Goal: Feedback & Contribution: Contribute content

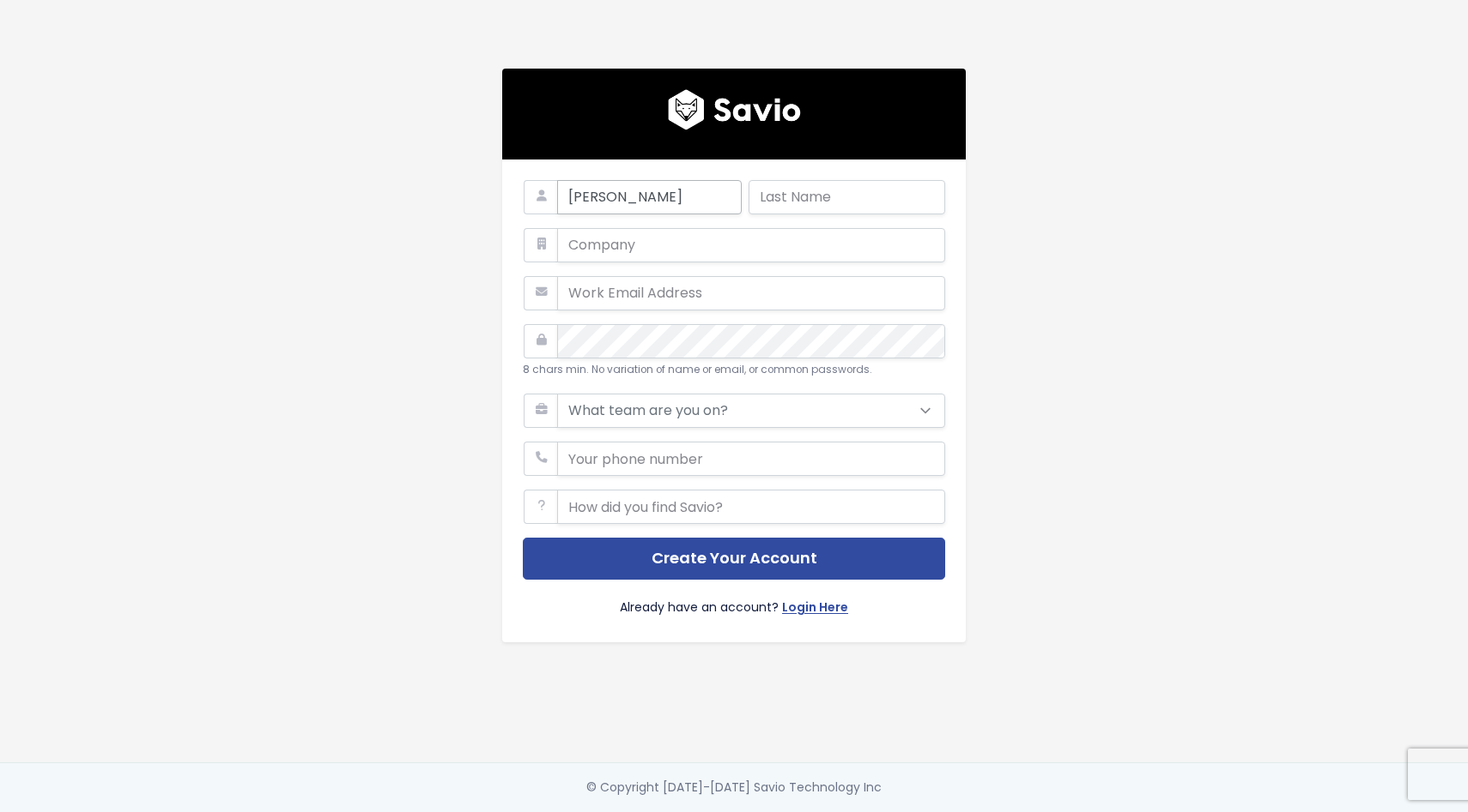
type input "Colin"
type input "C"
type input "McEown"
click at [592, 291] on input "email" at bounding box center [750, 294] width 388 height 35
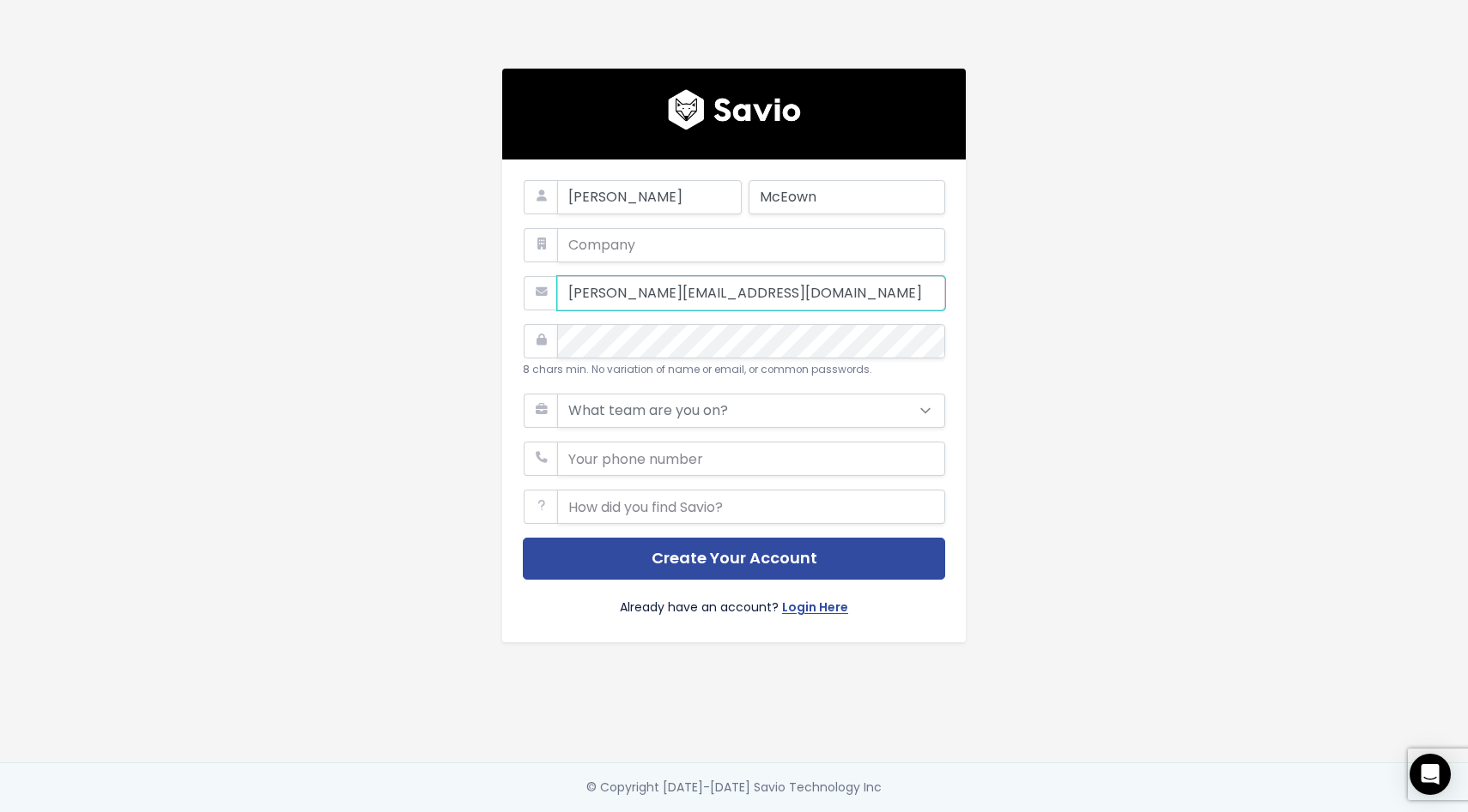
type input "colin@assetaccountant.com.au"
click at [320, 335] on div "Colin McEown colin@assetaccountant.com.au 8 chars min. No variation of name or …" at bounding box center [734, 381] width 978 height 763
click at [638, 403] on select "What team are you on? Support Product Sales Customer Success Marketing Other" at bounding box center [750, 411] width 388 height 35
select select "PRODUCT"
click at [557, 393] on select "What team are you on? Support Product Sales Customer Success Marketing Other" at bounding box center [750, 411] width 388 height 35
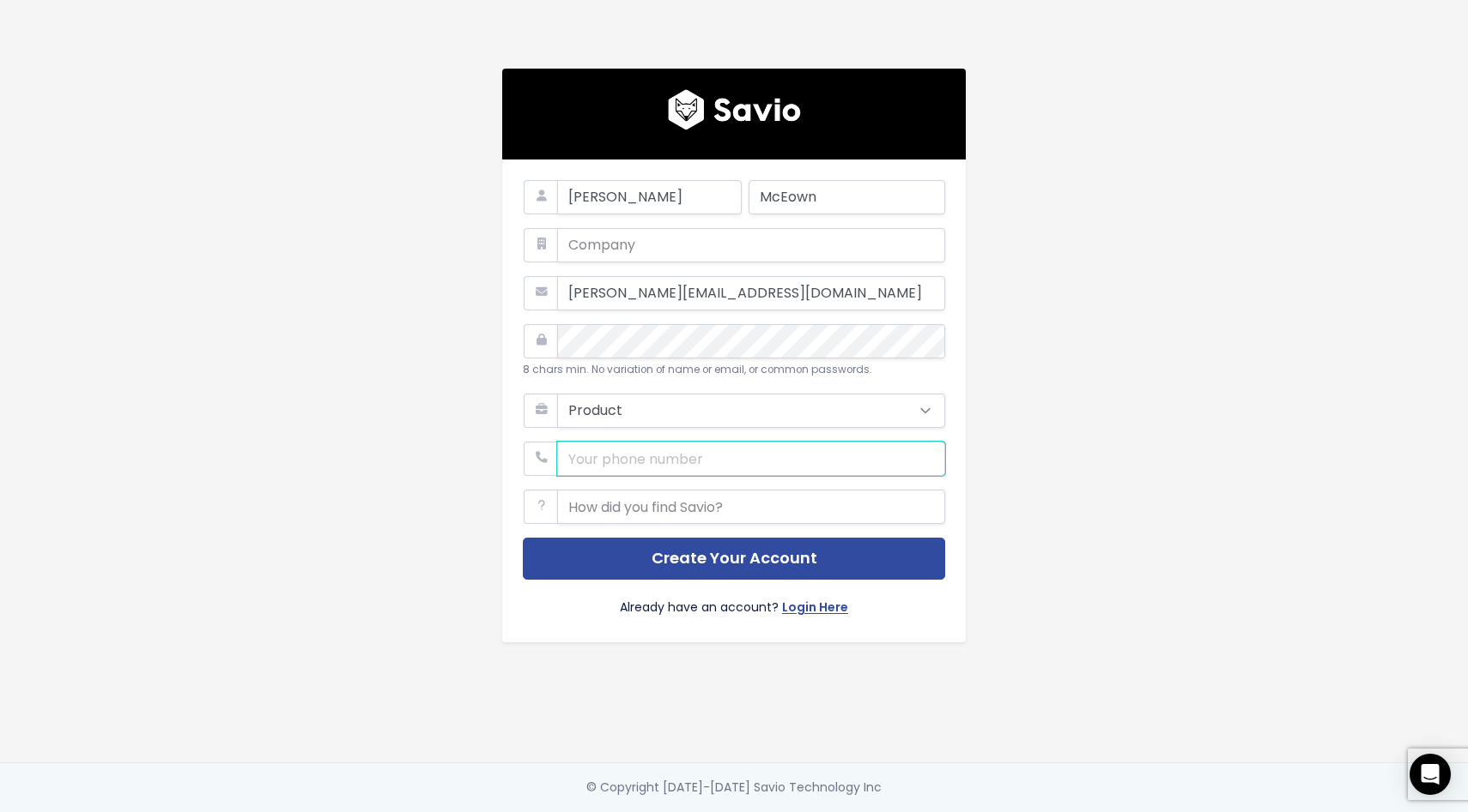
click at [616, 460] on input "phone" at bounding box center [750, 459] width 388 height 35
click at [389, 450] on div "Colin McEown colin@assetaccountant.com.au 8 chars min. No variation of name or …" at bounding box center [734, 381] width 978 height 763
click at [624, 503] on input "text" at bounding box center [750, 507] width 388 height 35
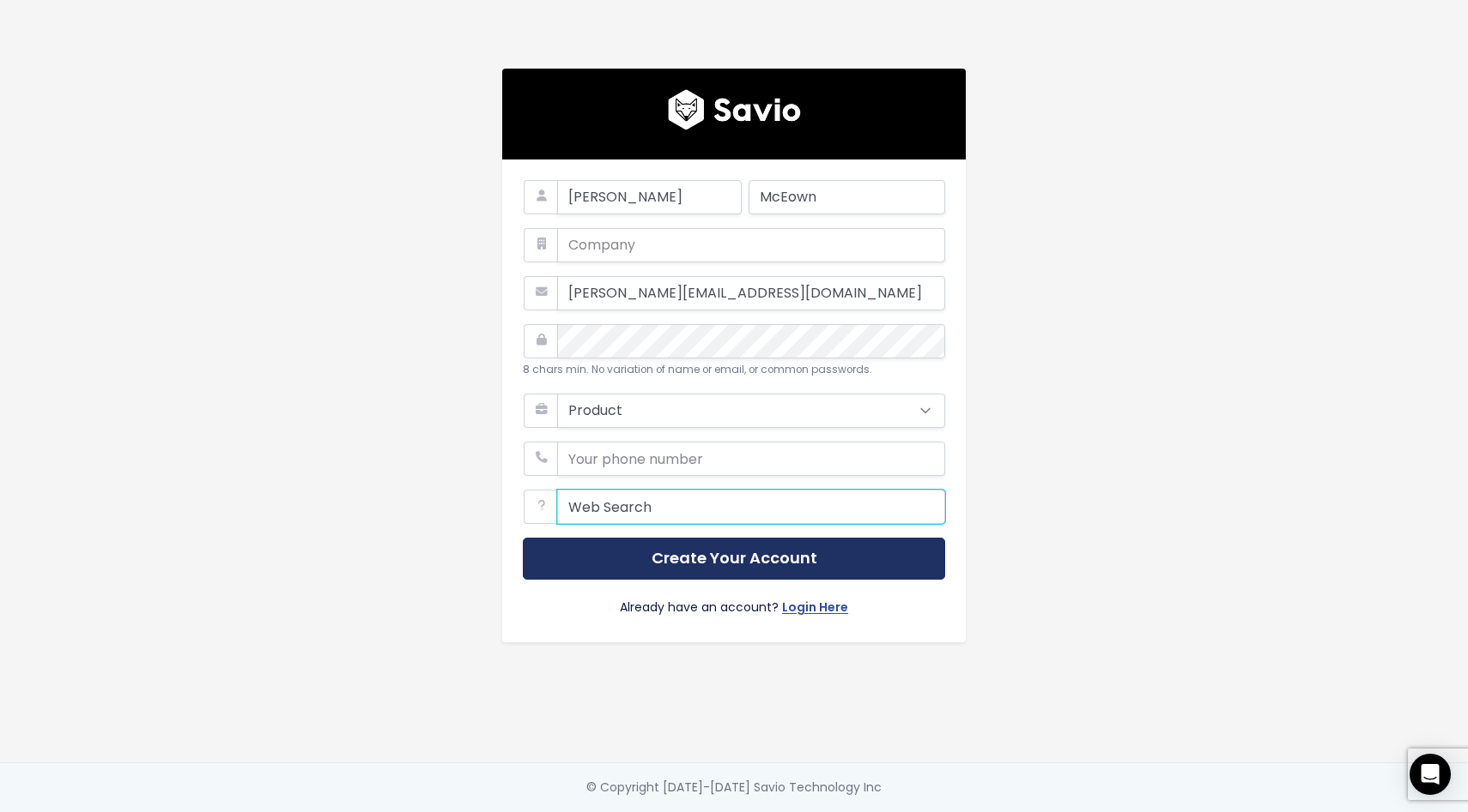
type input "Web Search"
click at [751, 556] on button "Create Your Account" at bounding box center [734, 559] width 422 height 42
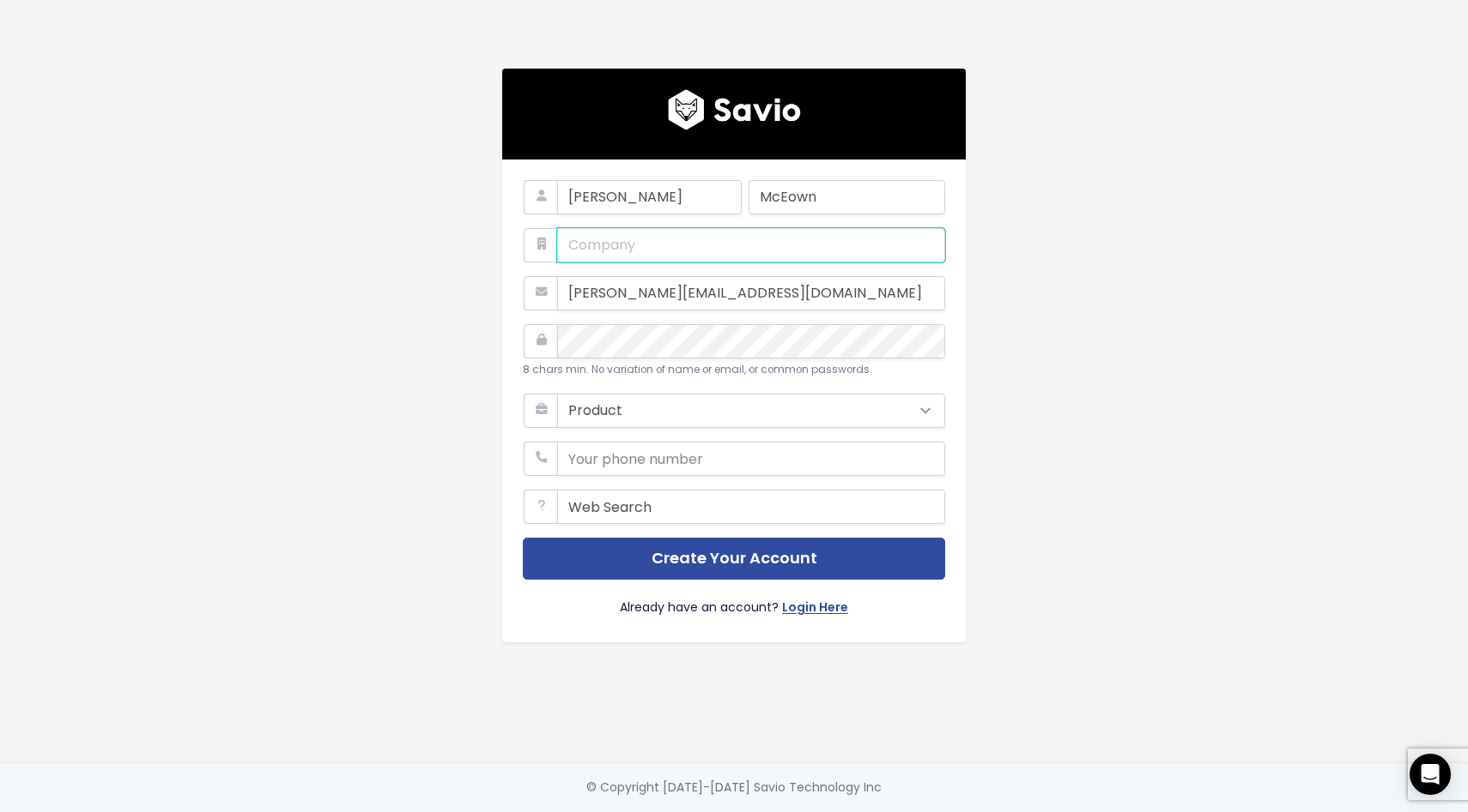
click at [609, 248] on input "text" at bounding box center [750, 245] width 388 height 35
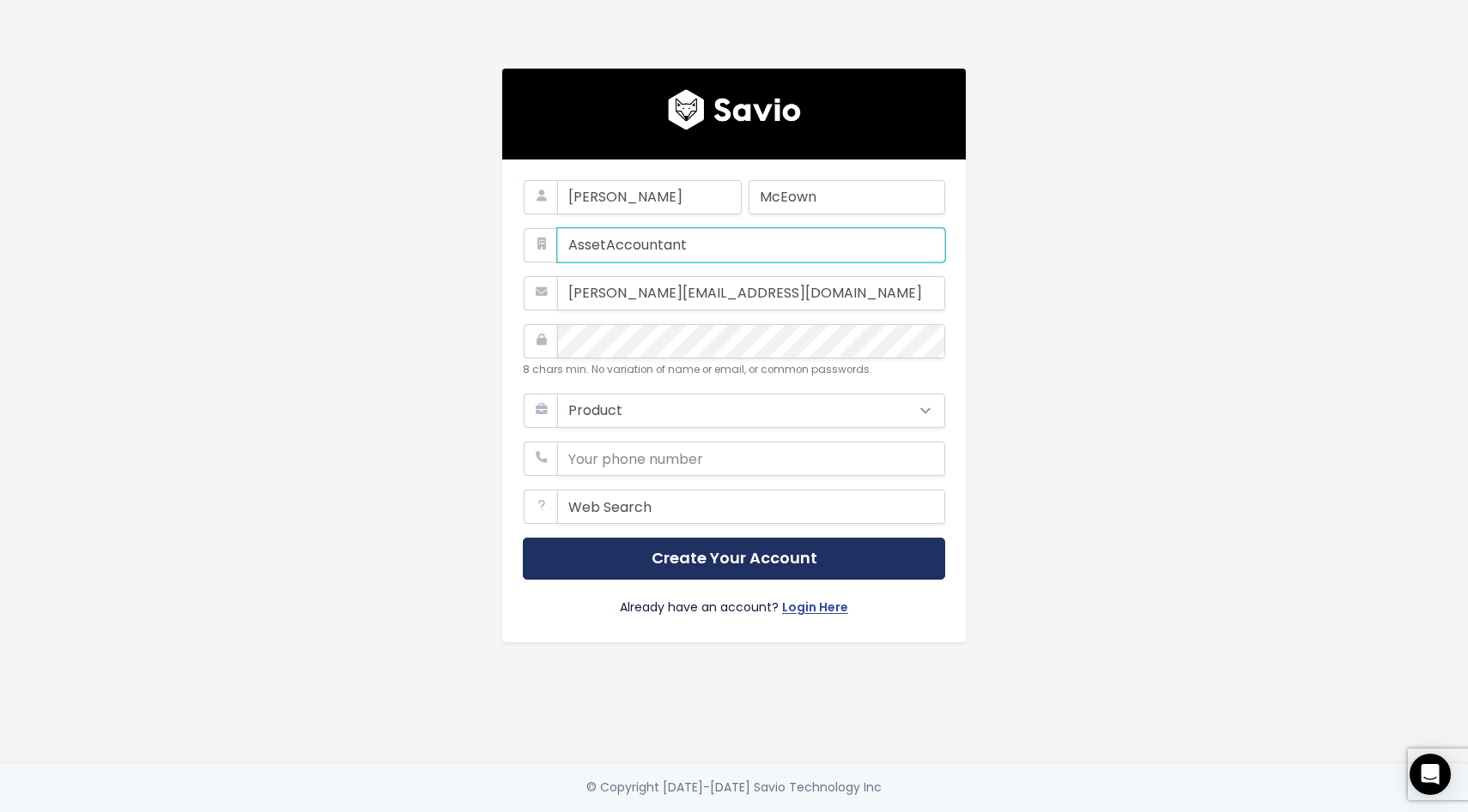
type input "AssetAccountant"
click at [721, 556] on button "Create Your Account" at bounding box center [734, 559] width 422 height 42
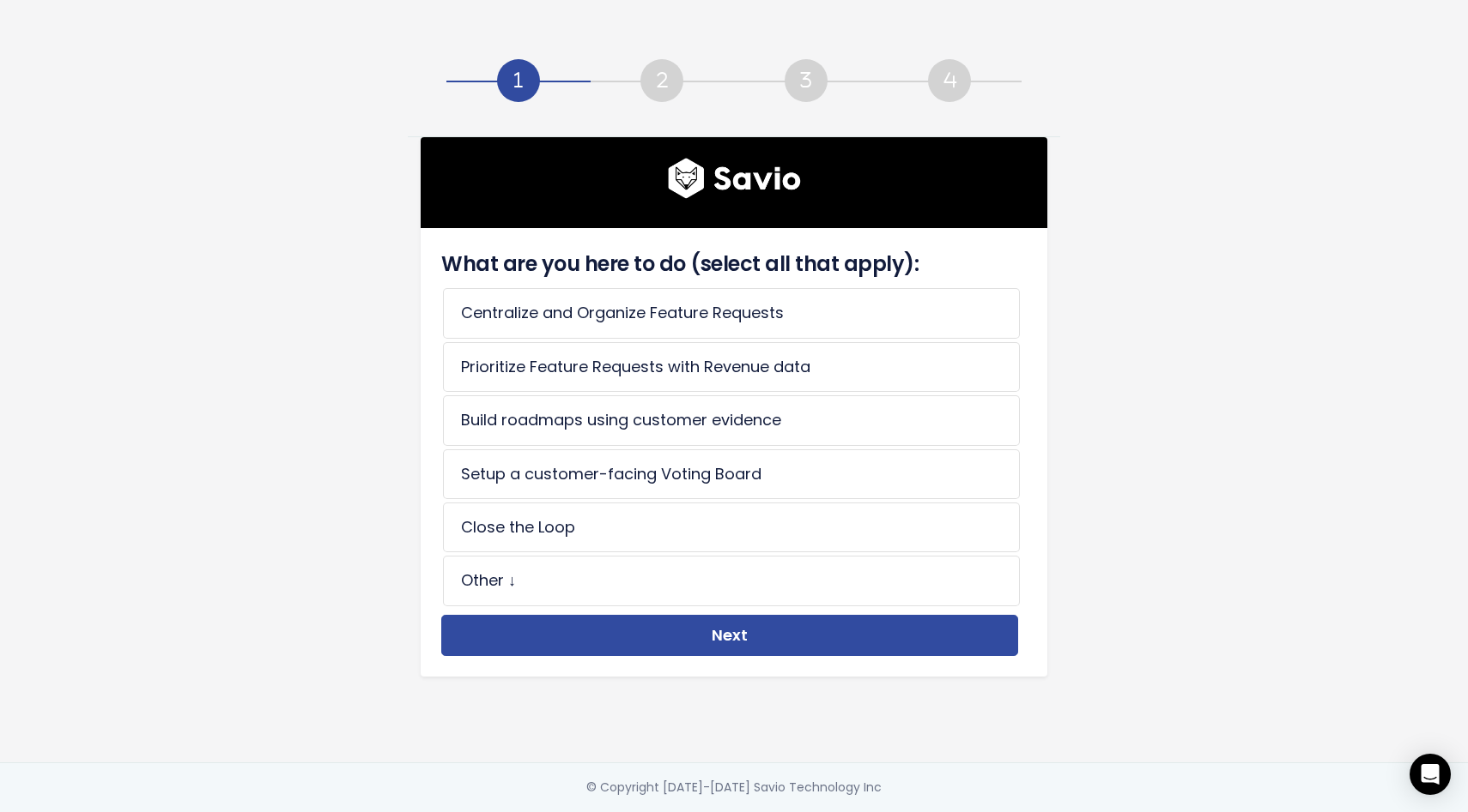
click at [1167, 471] on div "What are you here to do (select all that apply): Centralize and Organize Featur…" at bounding box center [734, 381] width 978 height 763
click at [653, 378] on li "Prioritize Feature Requests with Revenue data" at bounding box center [731, 367] width 577 height 49
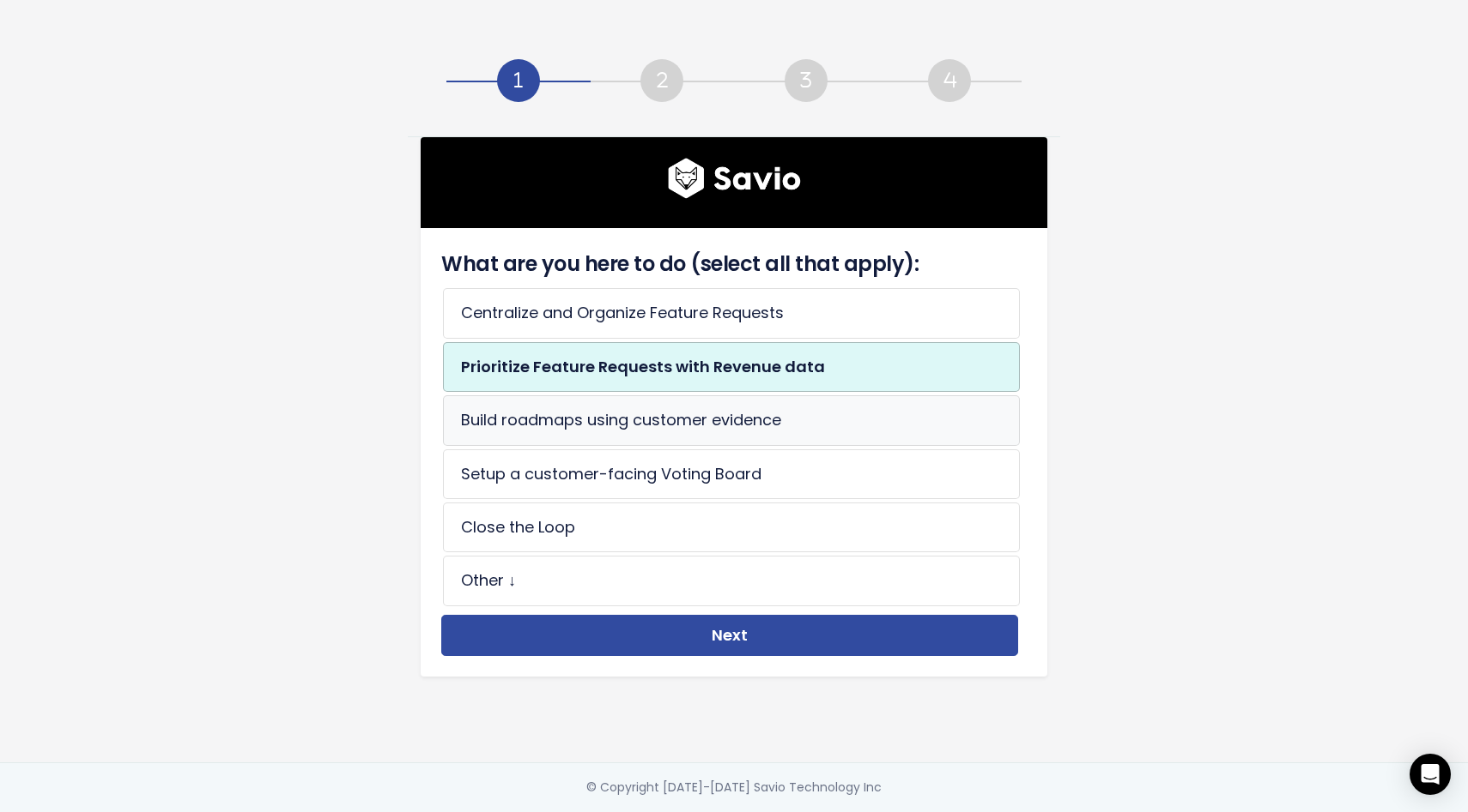
click at [632, 426] on li "Build roadmaps using customer evidence" at bounding box center [731, 419] width 577 height 49
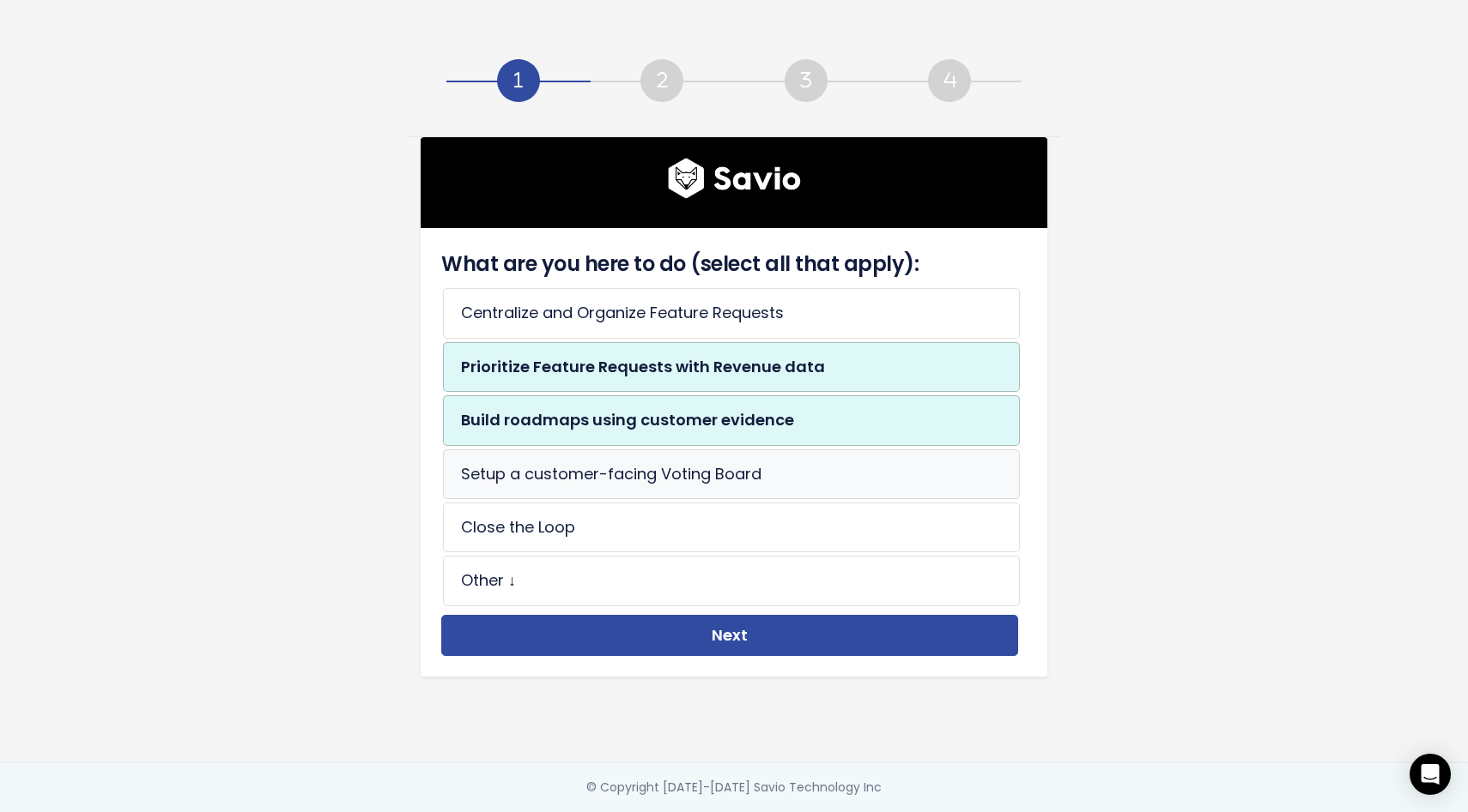
click at [630, 474] on li "Setup a customer-facing Voting Board" at bounding box center [731, 474] width 577 height 49
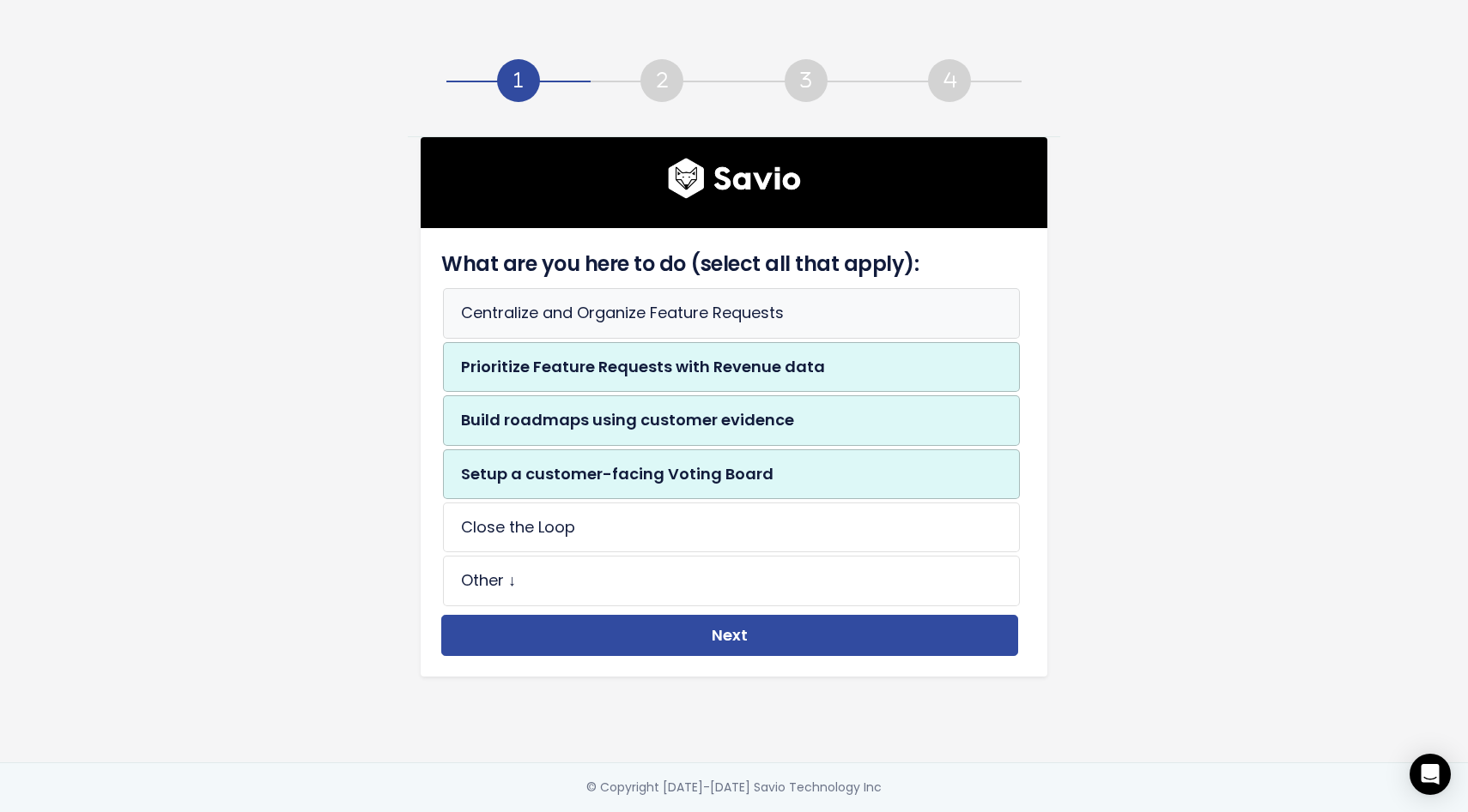
click at [644, 320] on li "Centralize and Organize Feature Requests" at bounding box center [731, 313] width 577 height 49
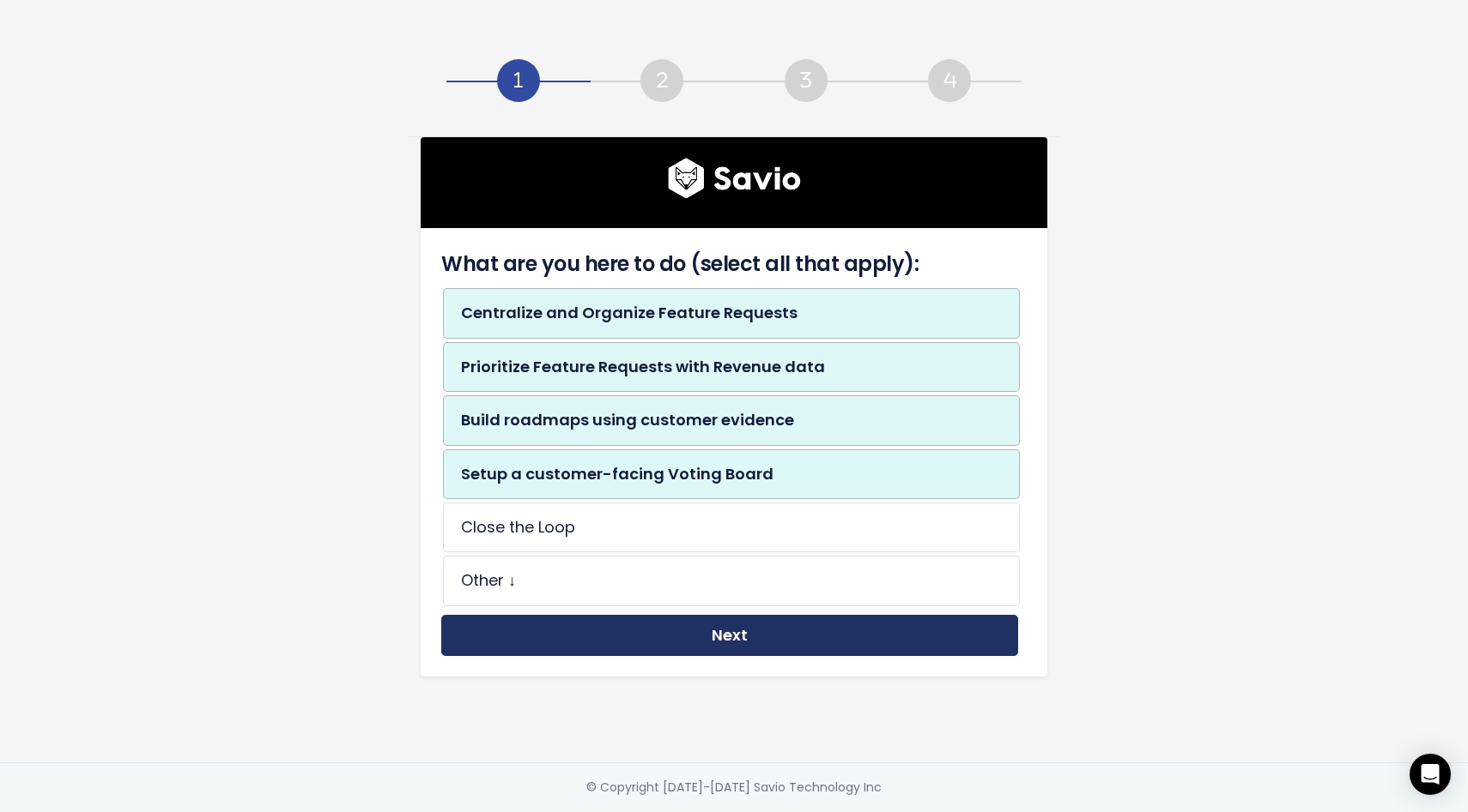
click at [738, 632] on button "Next" at bounding box center [729, 636] width 577 height 42
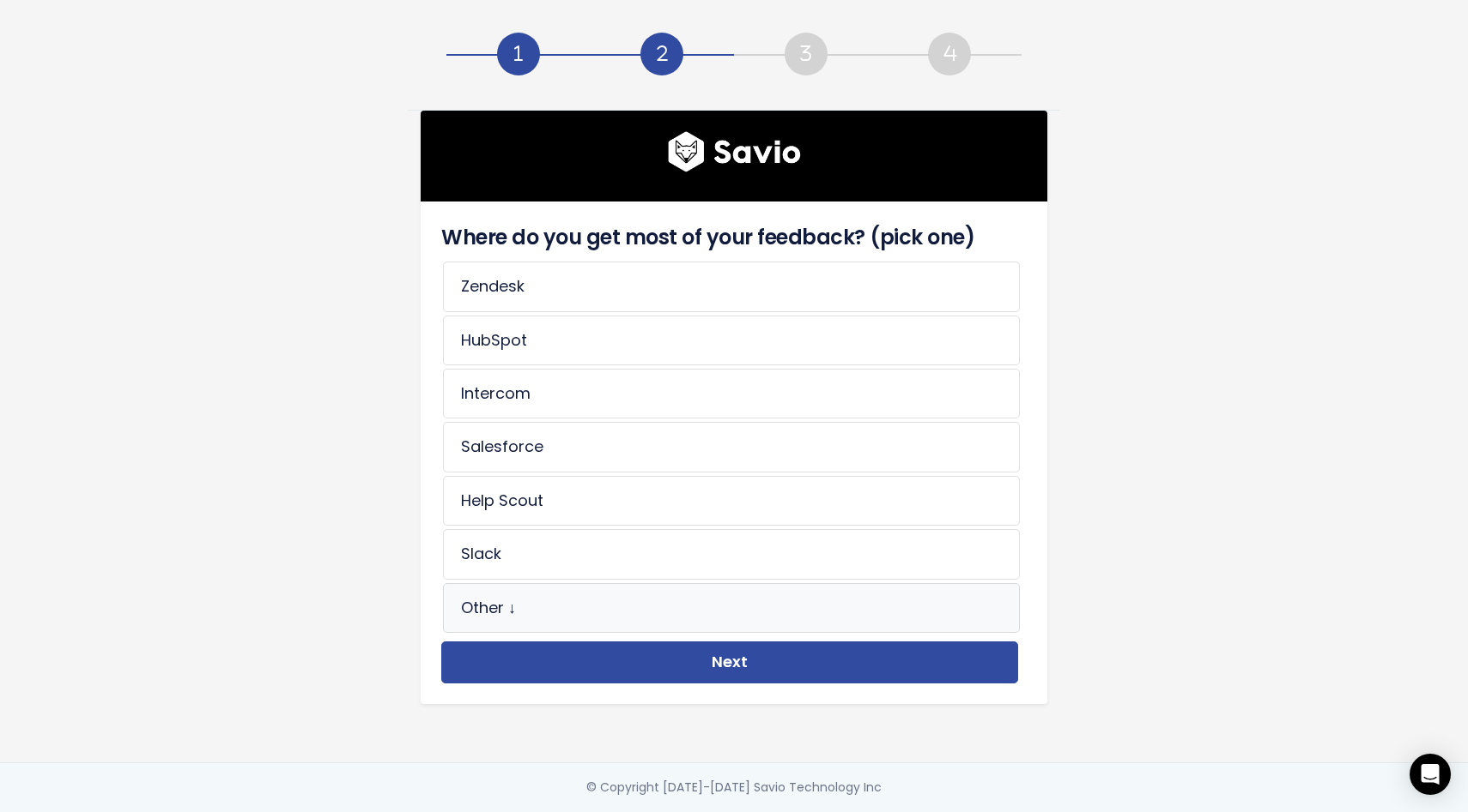
click at [554, 608] on li "Other ↓" at bounding box center [731, 607] width 577 height 49
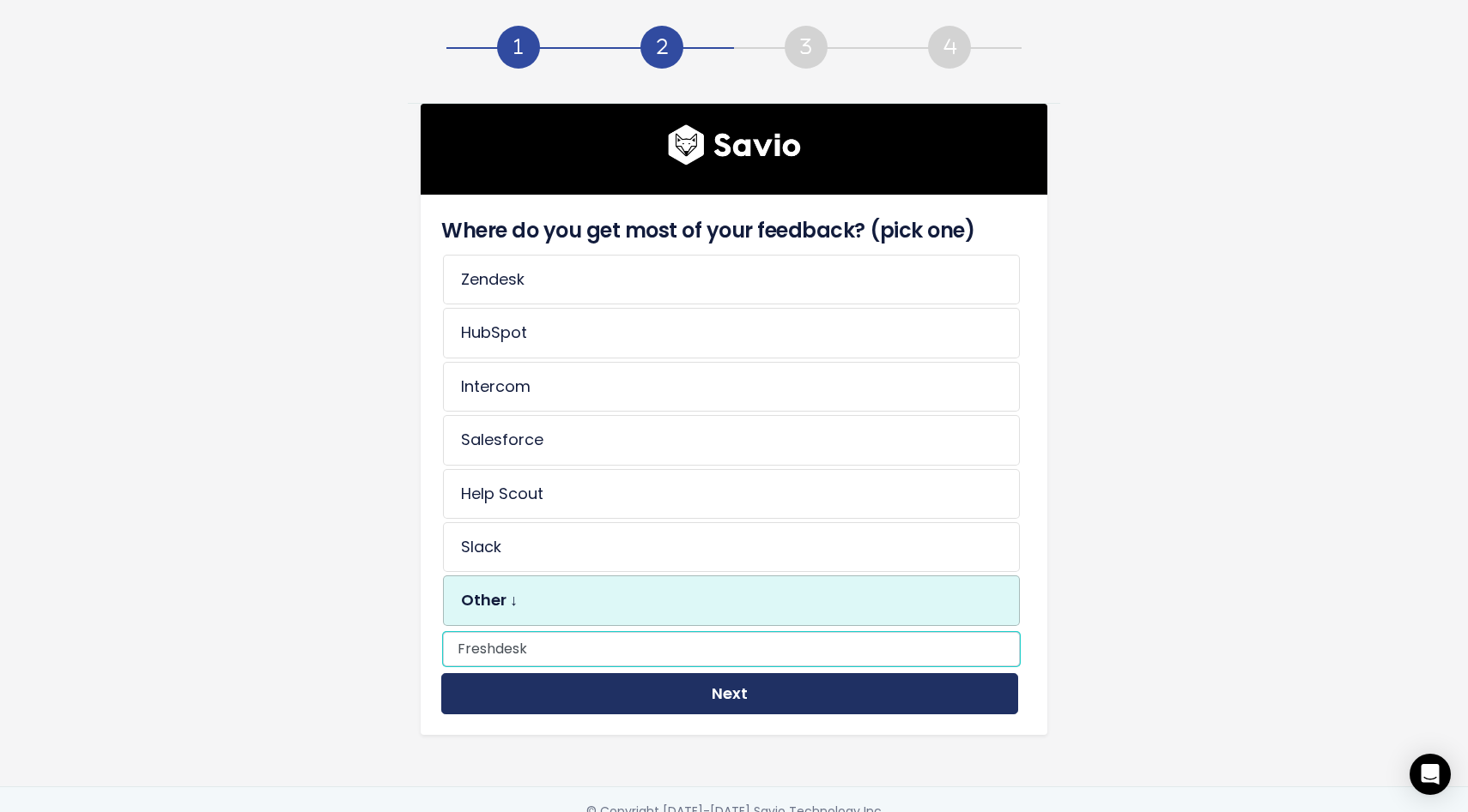
type input "Freshdesk"
click at [734, 697] on button "Next" at bounding box center [729, 694] width 577 height 42
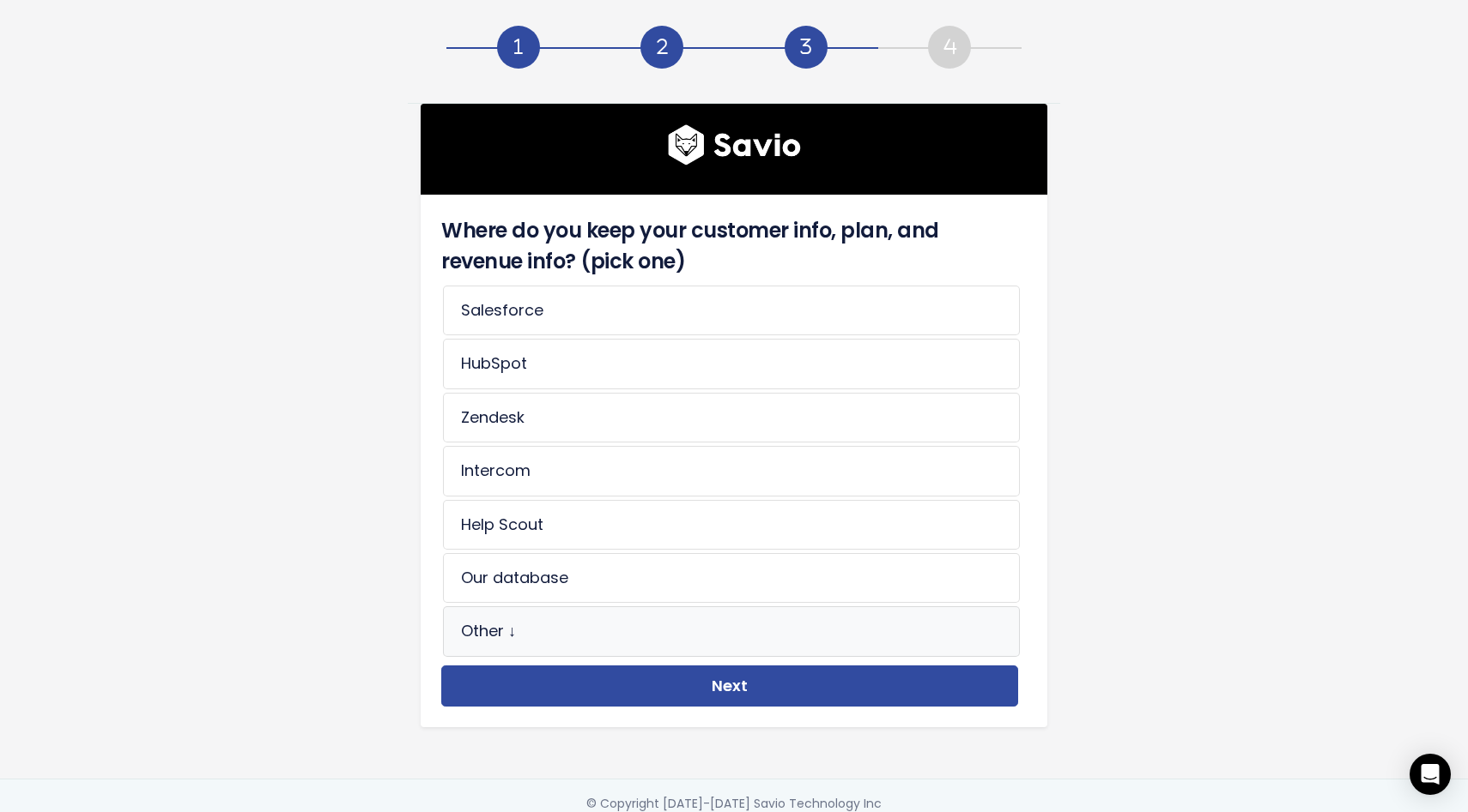
click at [572, 640] on li "Other ↓" at bounding box center [731, 631] width 577 height 49
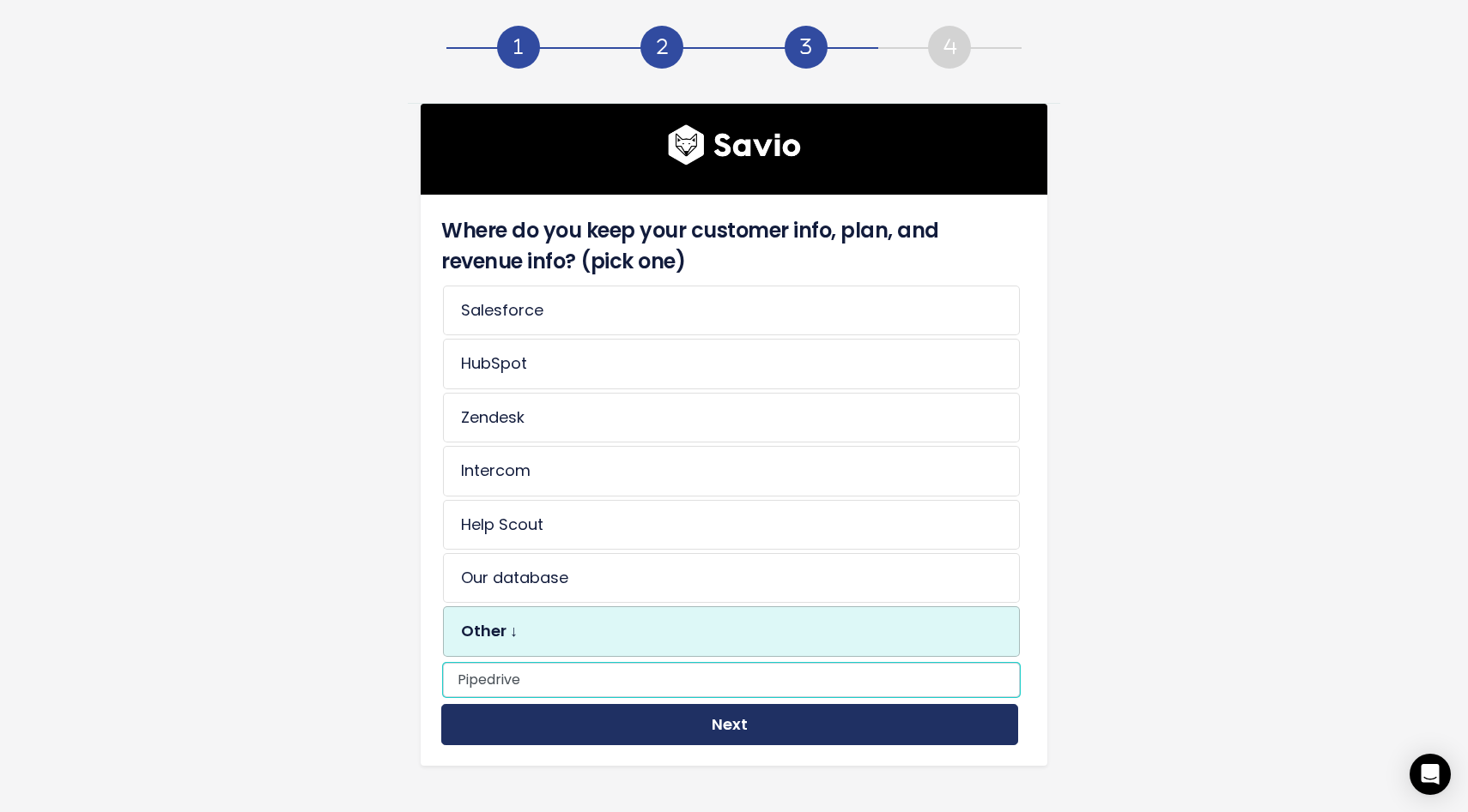
type input "Pipedrive"
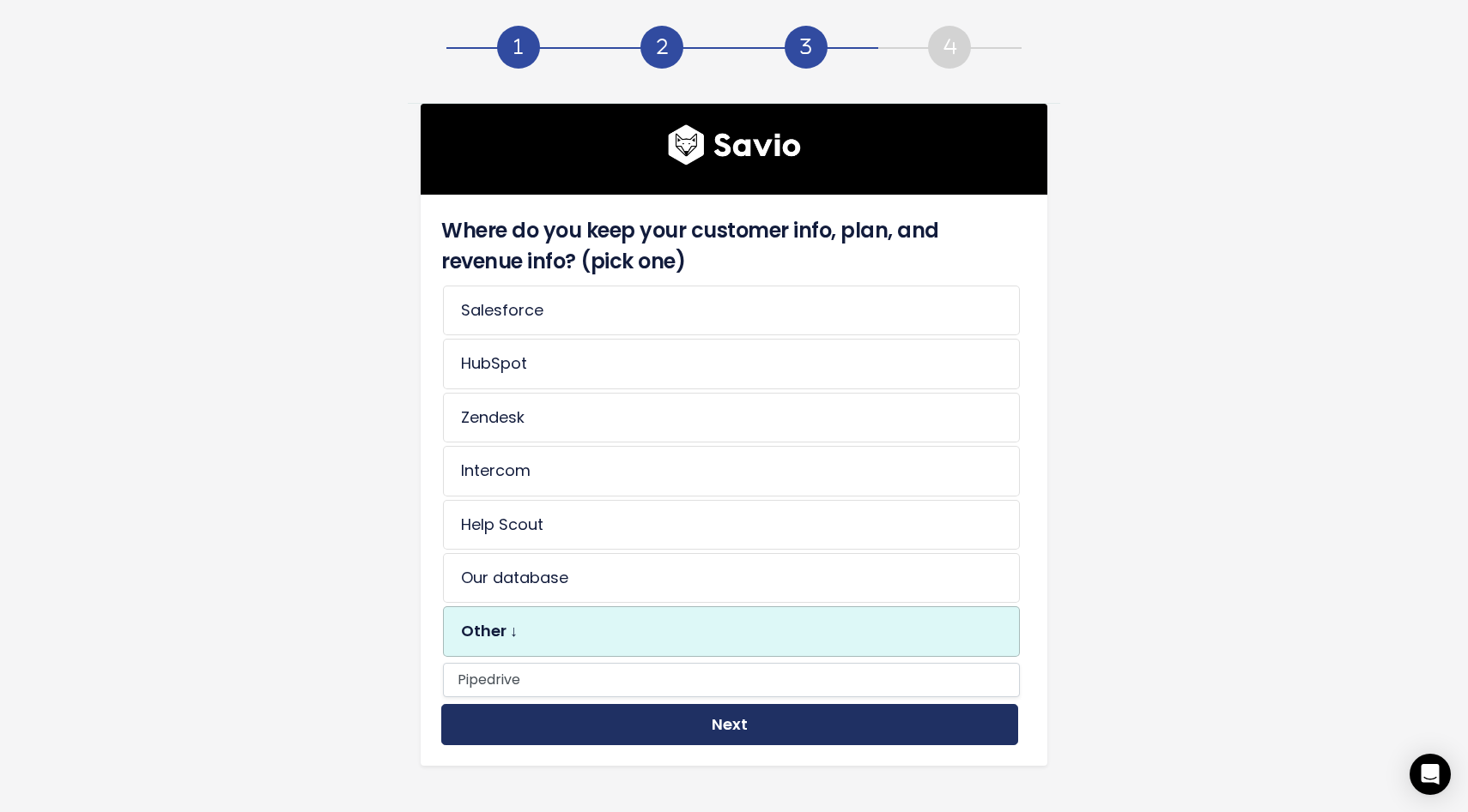
click at [752, 720] on button "Next" at bounding box center [729, 725] width 577 height 42
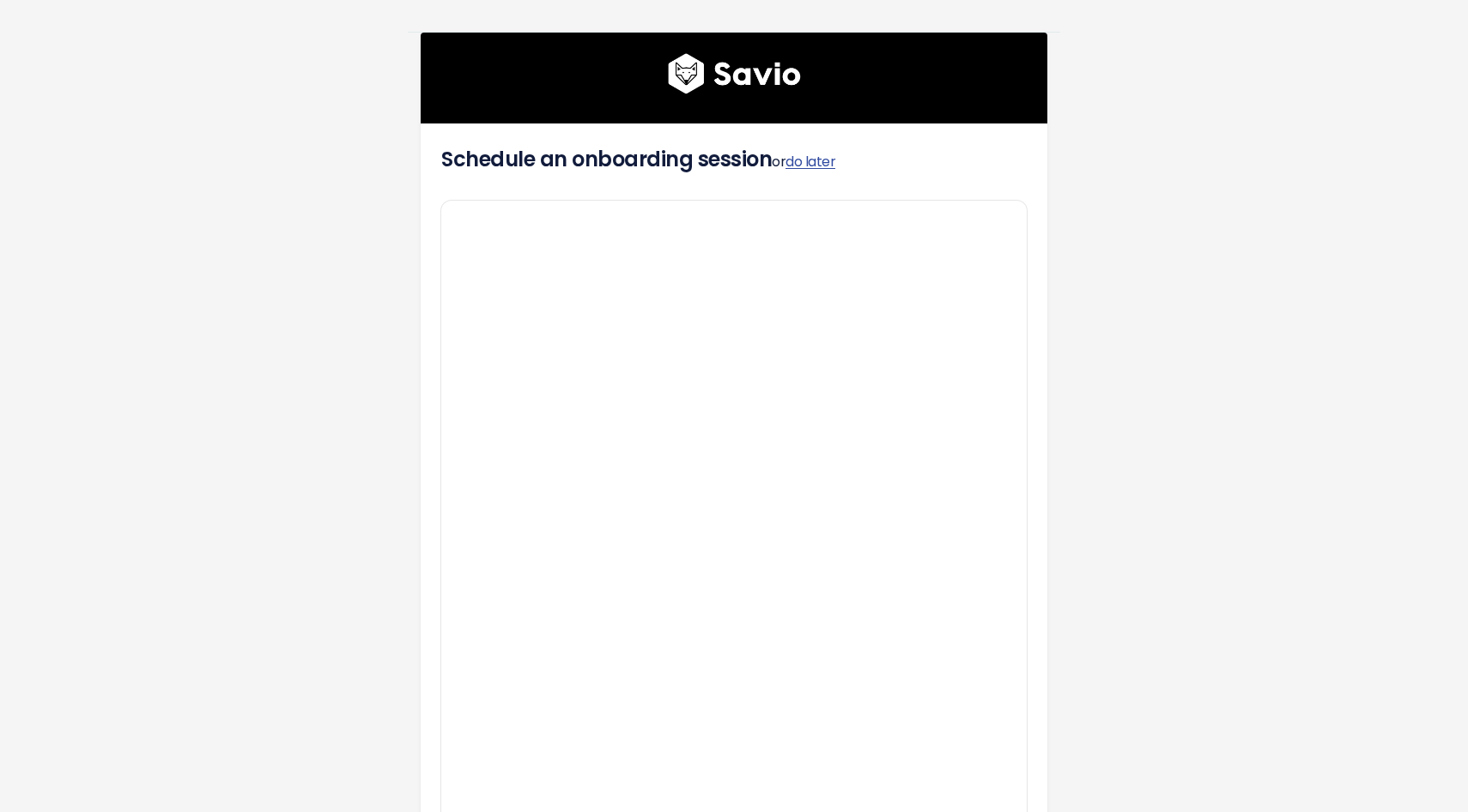
scroll to position [48, 0]
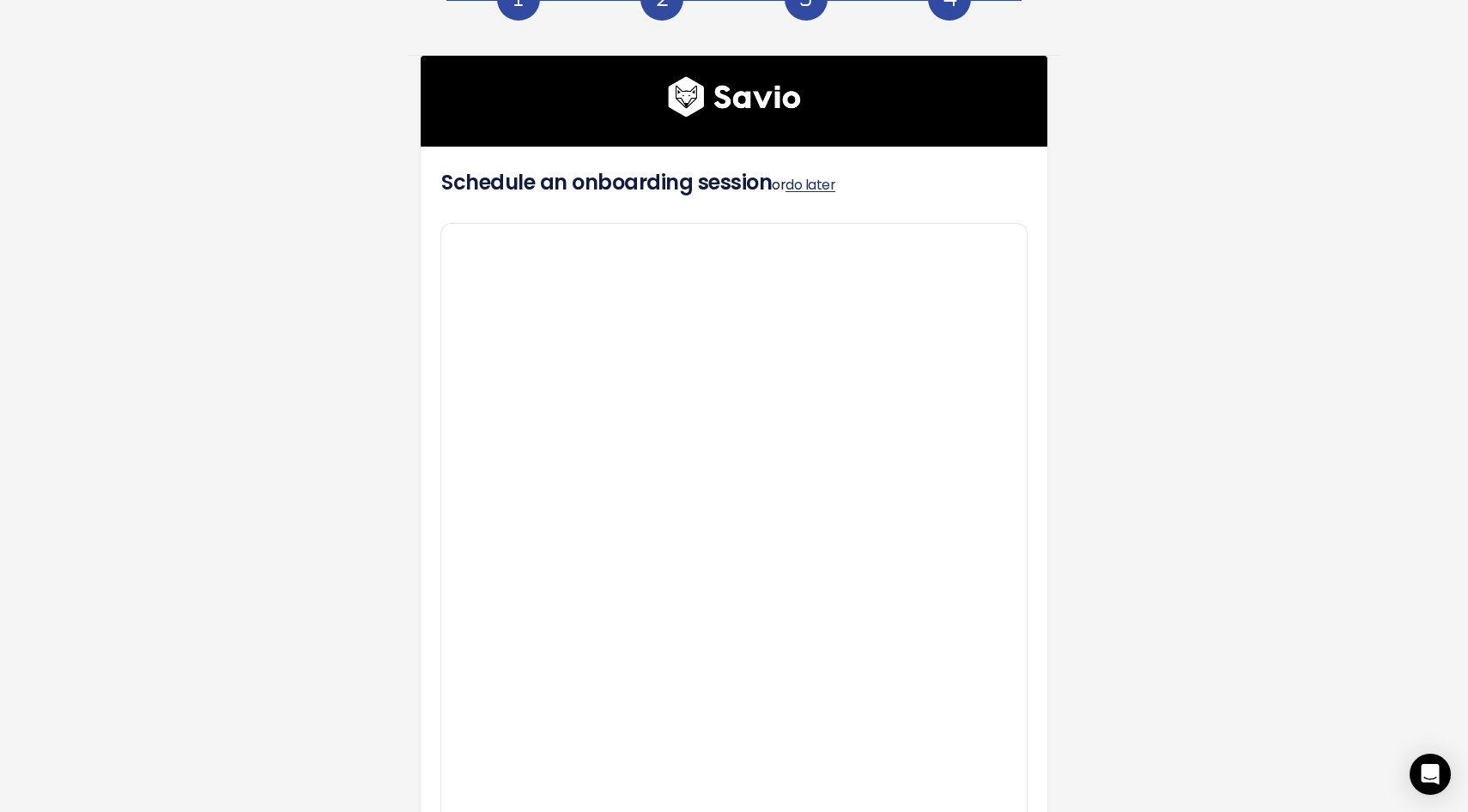
click at [820, 181] on link "do later" at bounding box center [810, 185] width 49 height 20
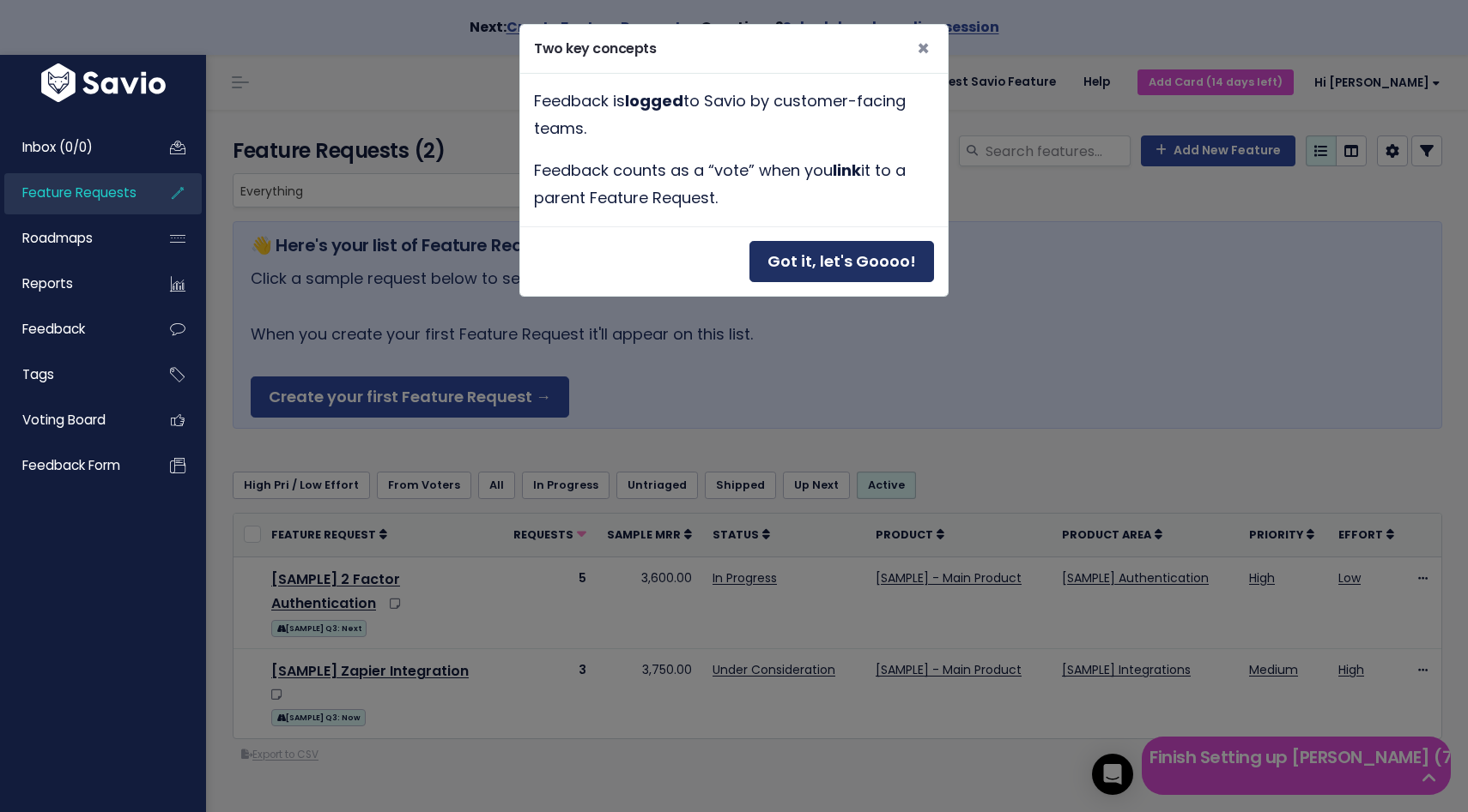
click at [859, 265] on button "Got it, let's Goooo!" at bounding box center [841, 262] width 185 height 42
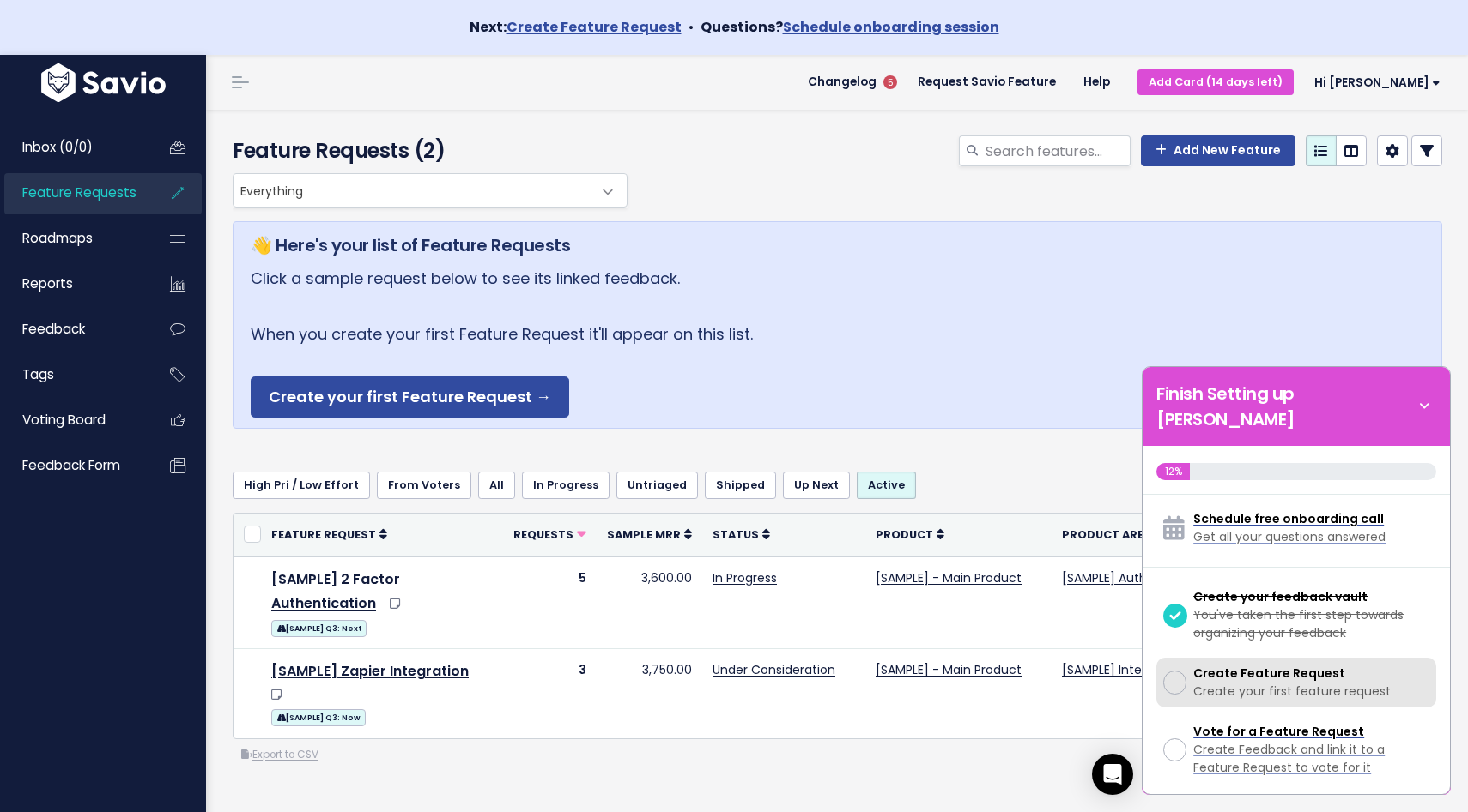
click at [1266, 665] on span "Create Feature Request" at bounding box center [1269, 673] width 152 height 17
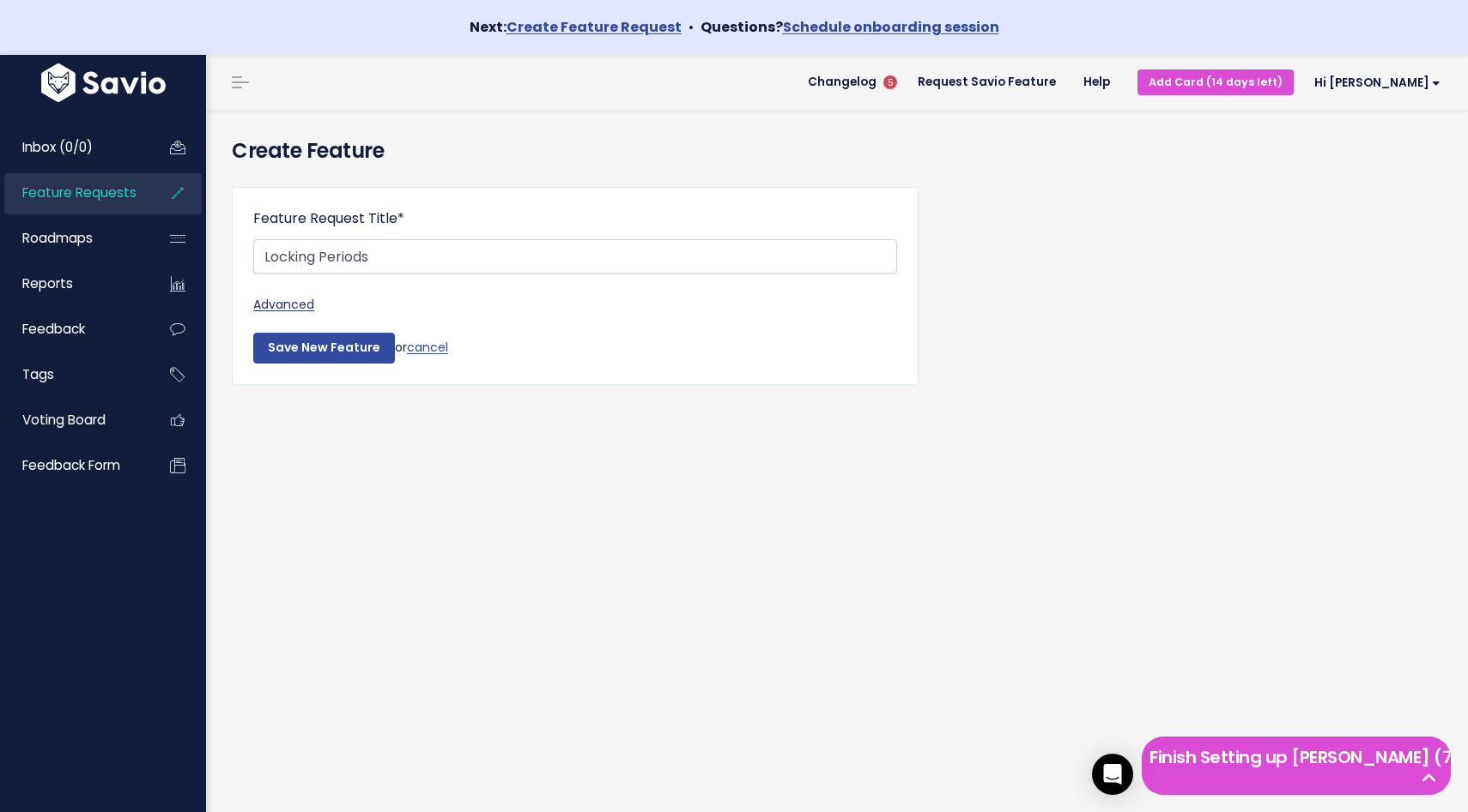
type input "Locking Periods"
click at [303, 302] on link "Advanced" at bounding box center [575, 305] width 643 height 22
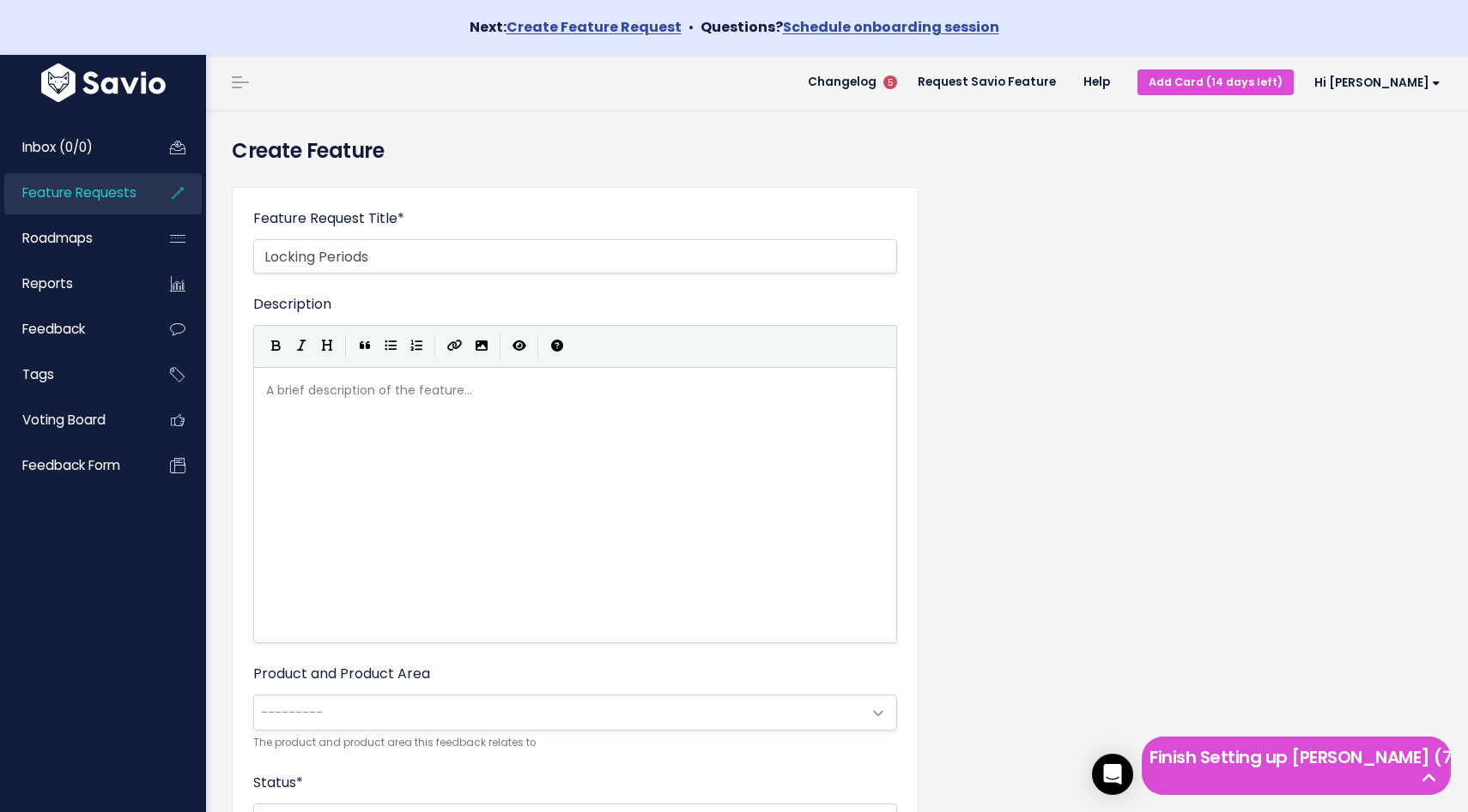
click at [317, 380] on div "A brief description of the feature... xxxxxxxxxx" at bounding box center [575, 380] width 625 height 0
type textarea "I need to be able to lock doe"
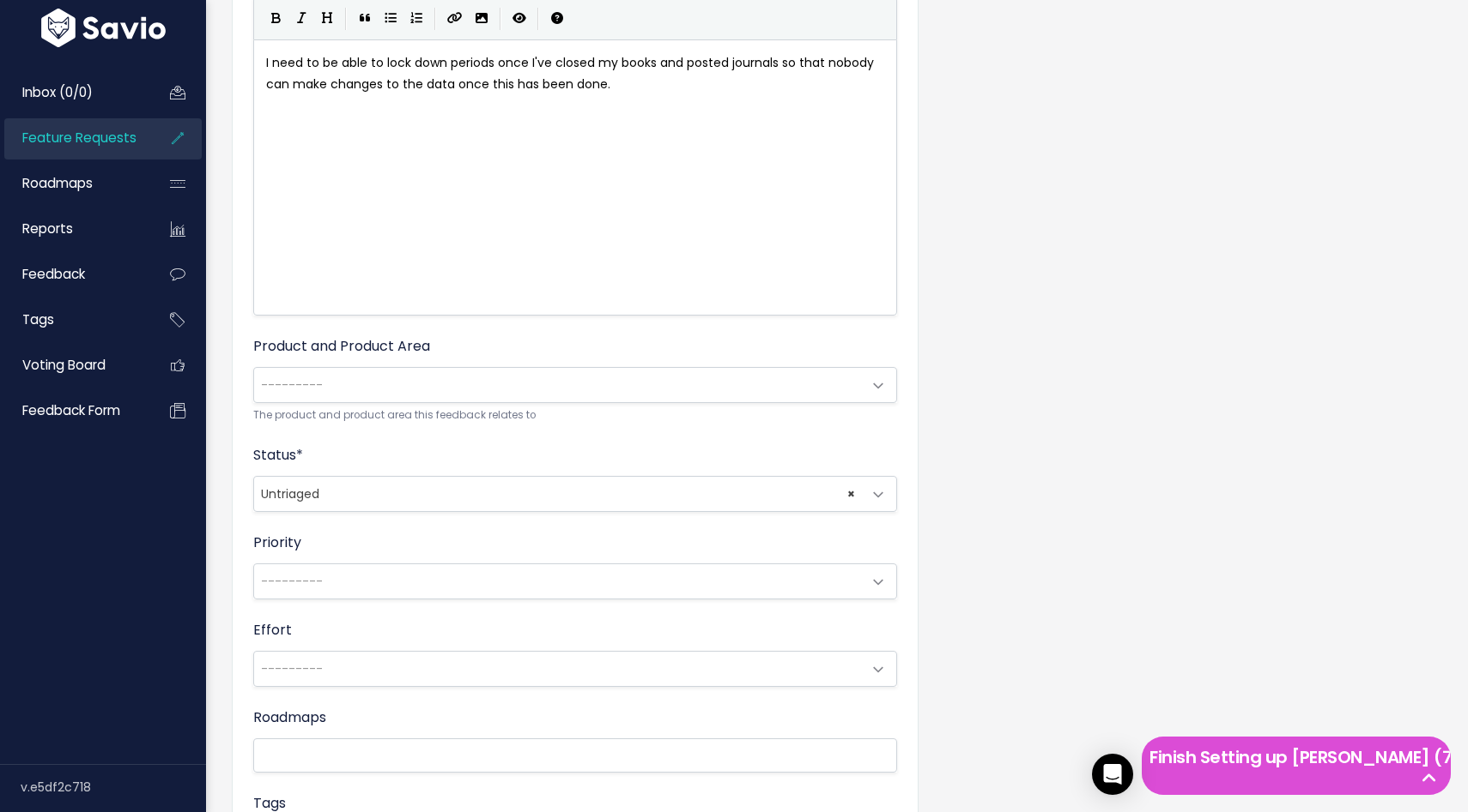
scroll to position [442, 0]
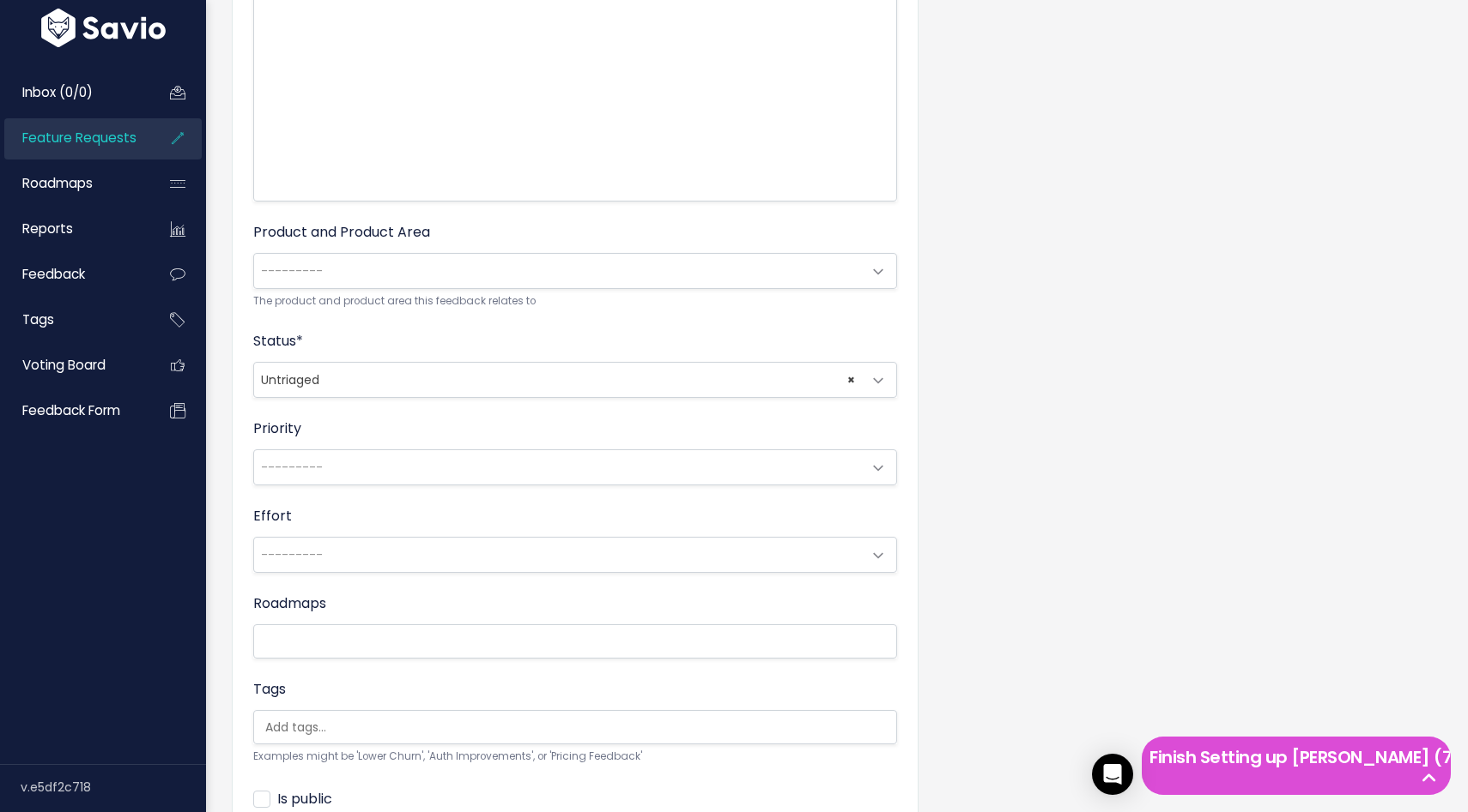
type textarea "wn periods once I've closed my books and posted journals so that nobody can mak…"
click at [319, 281] on span "---------" at bounding box center [558, 271] width 608 height 35
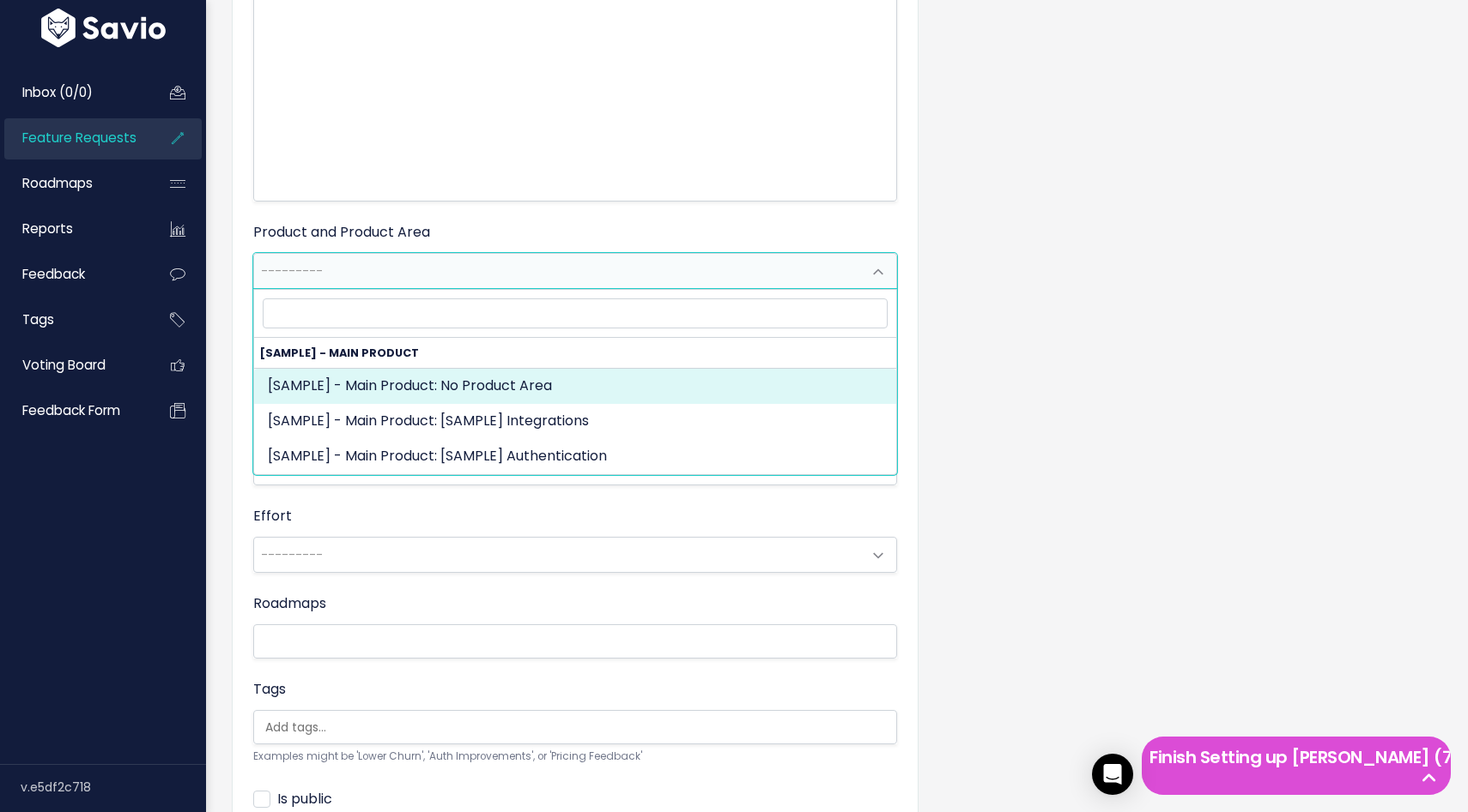
select select "MAIN:"
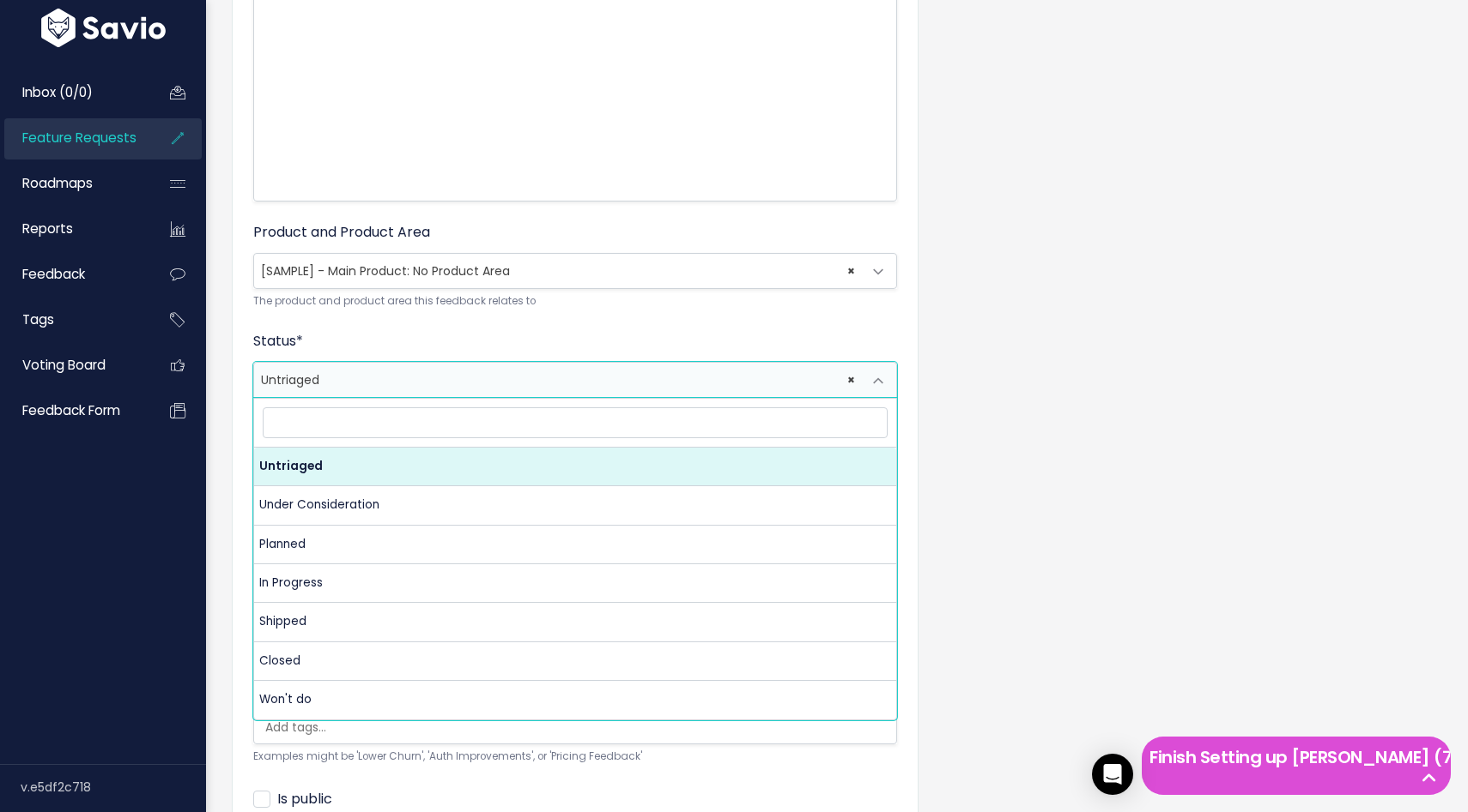
click at [493, 390] on span "× Untriaged" at bounding box center [558, 380] width 608 height 35
click at [994, 452] on div "Feature Request Title * Locking Periods Advanced Description I need to be able …" at bounding box center [836, 339] width 1236 height 1215
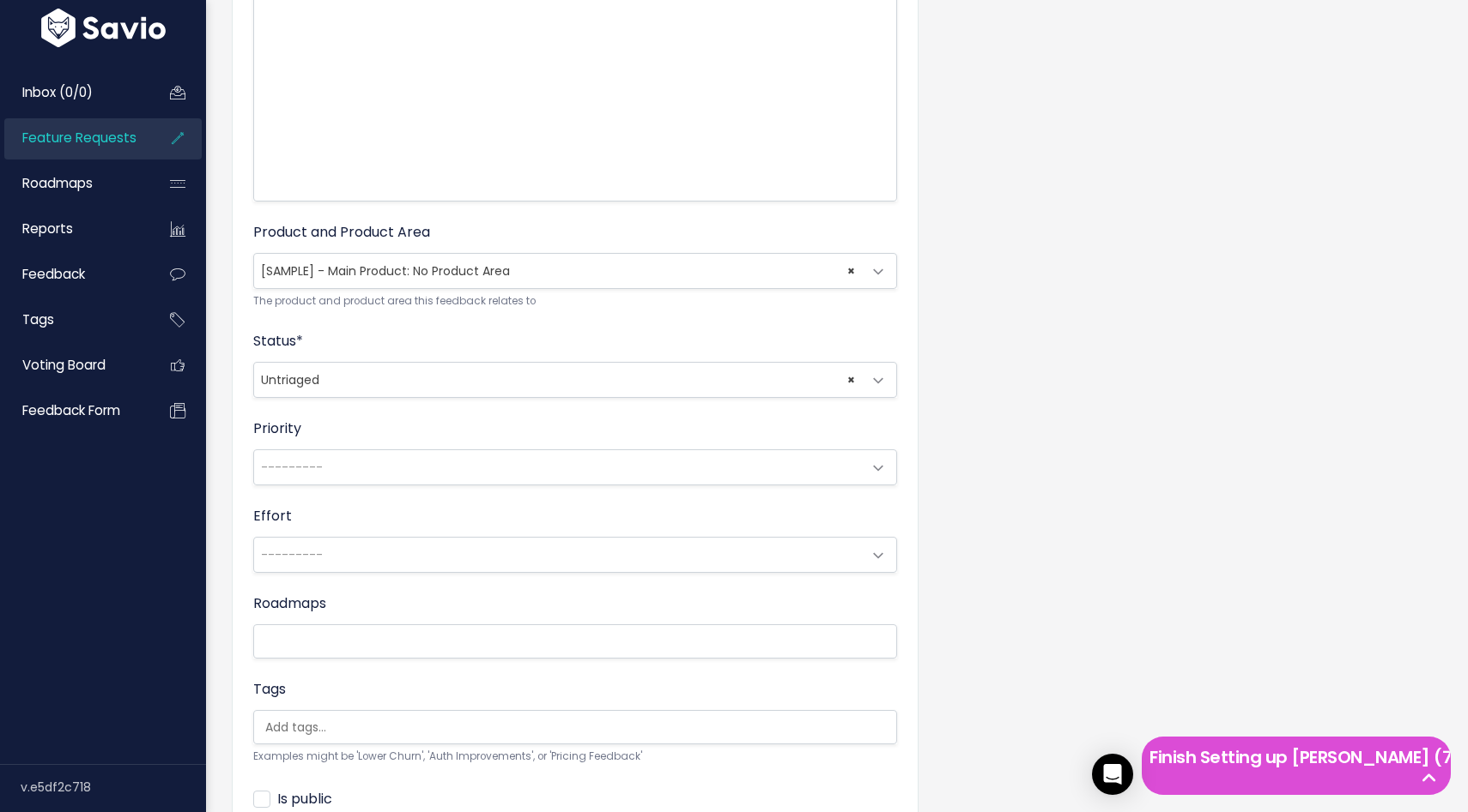
click at [876, 463] on span at bounding box center [878, 469] width 35 height 35
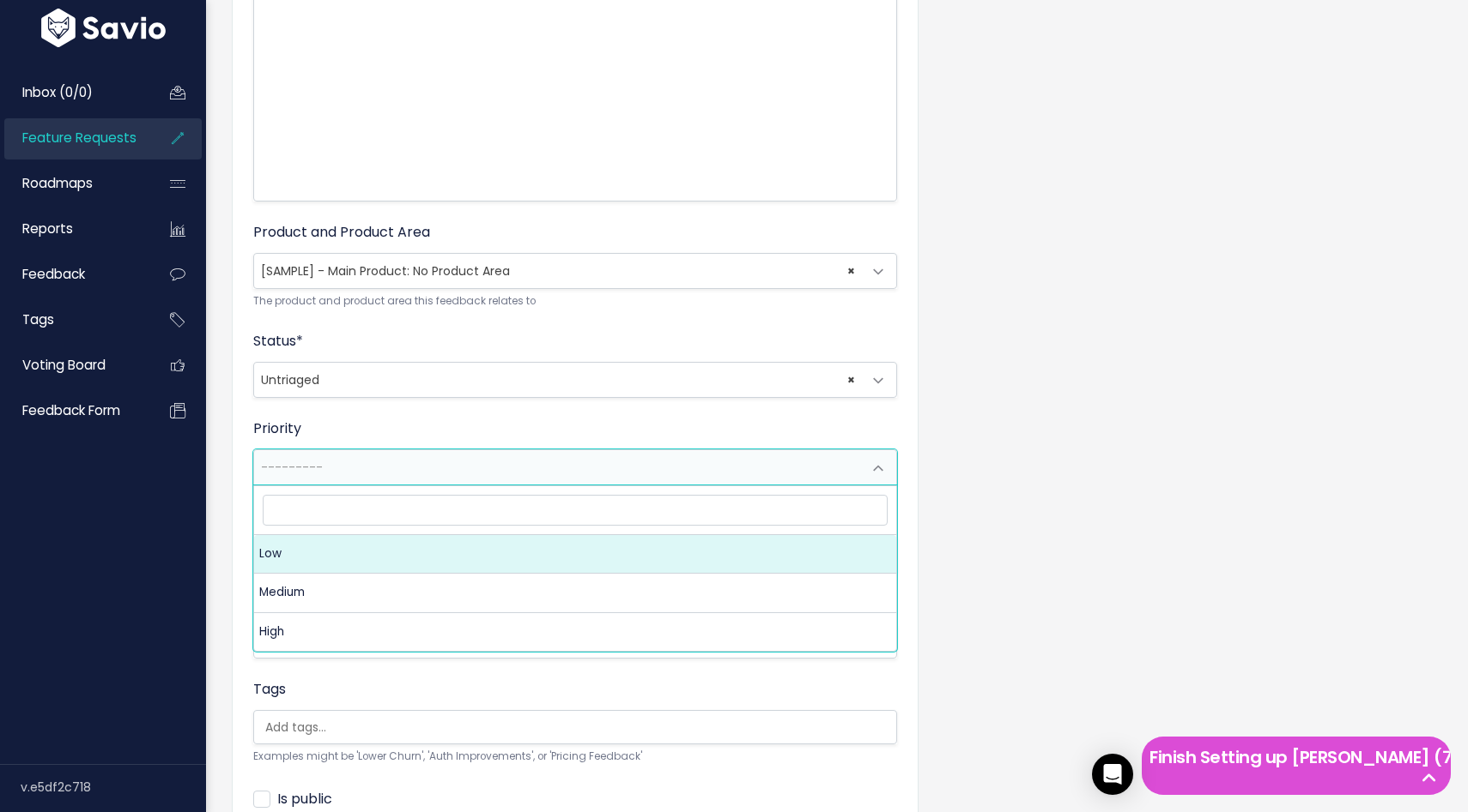
click at [997, 440] on div "Feature Request Title * Locking Periods Advanced Description I need to be able …" at bounding box center [836, 339] width 1236 height 1215
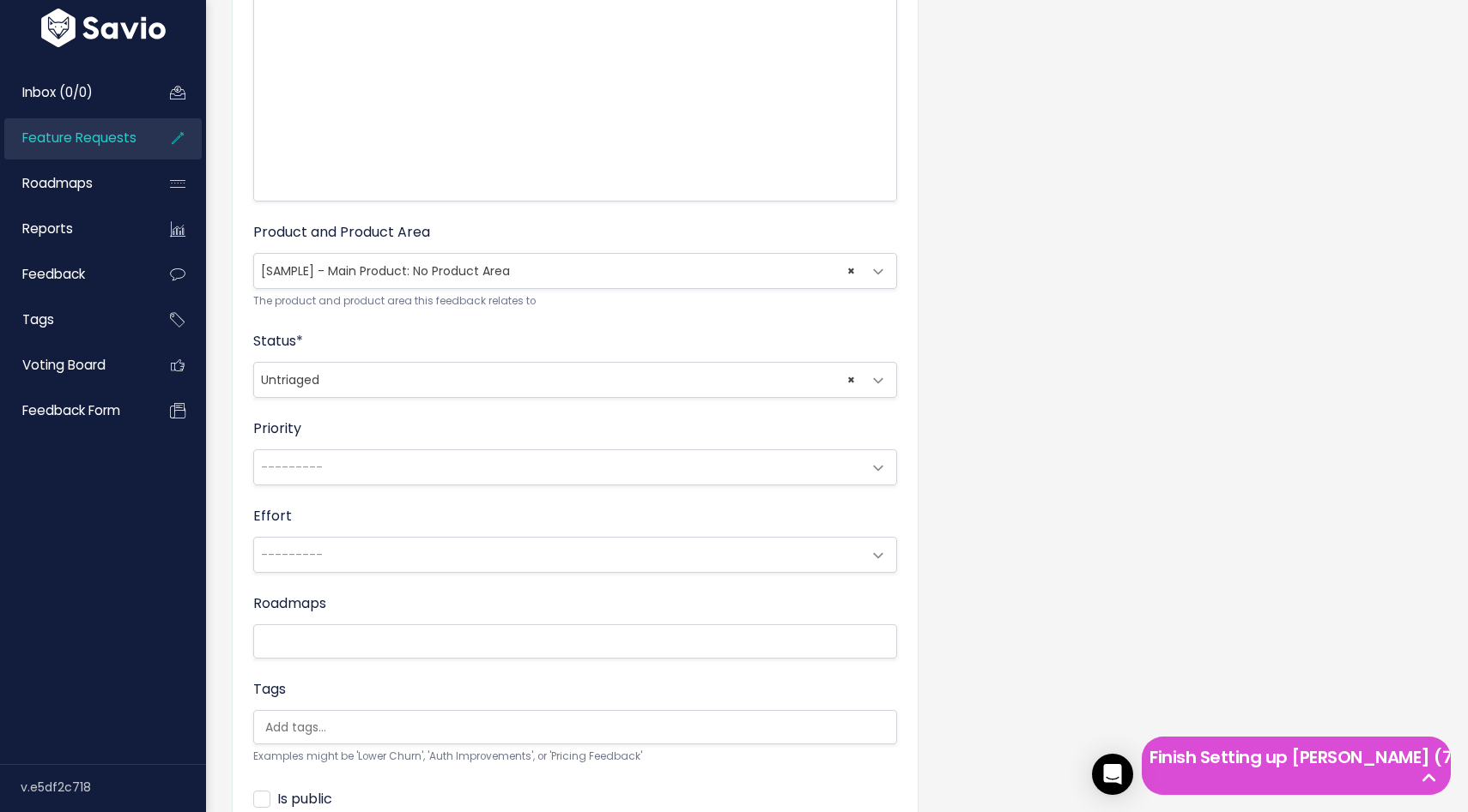
click at [874, 551] on span at bounding box center [878, 556] width 35 height 35
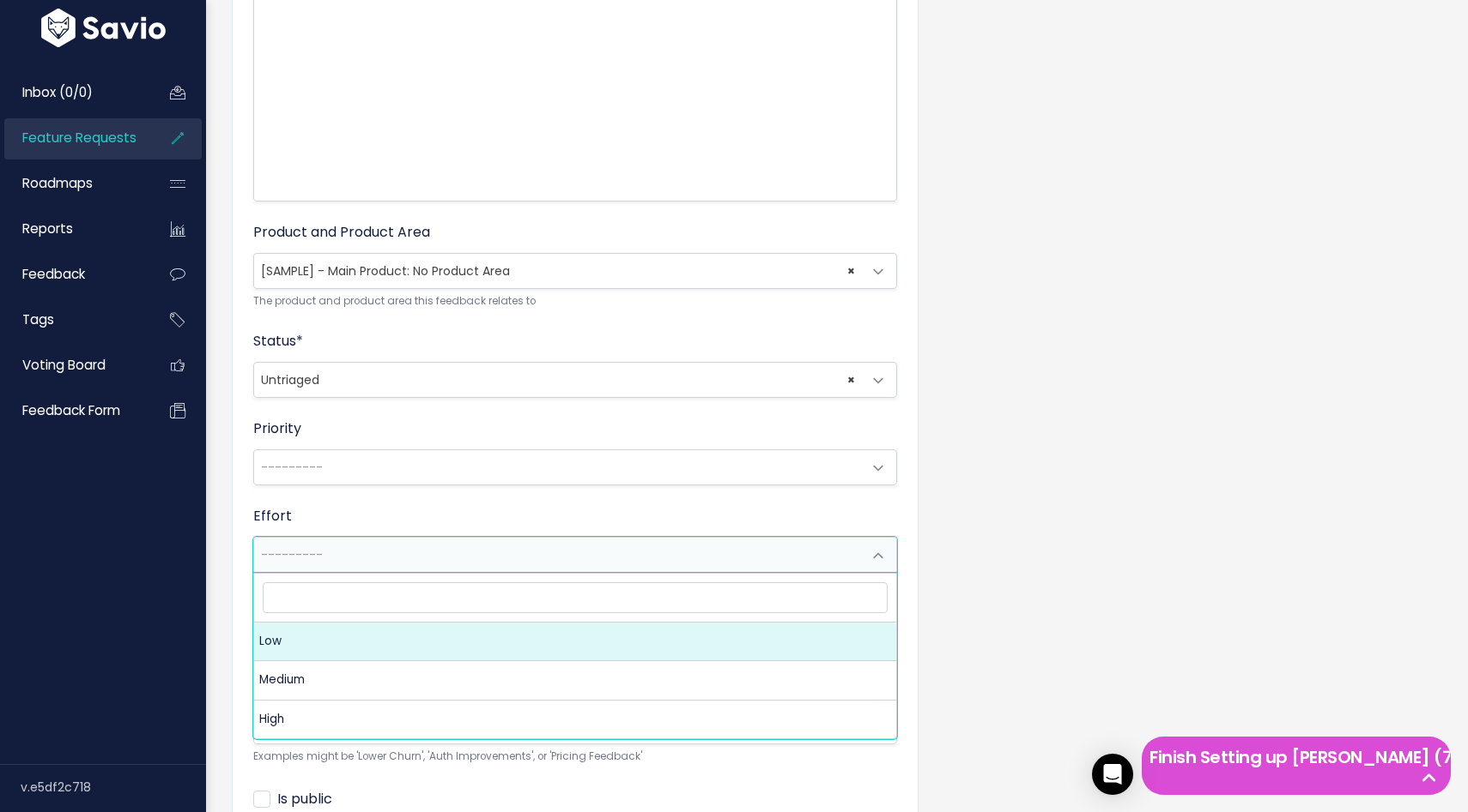
click at [1002, 536] on div "Feature Request Title * Locking Periods Advanced Description I need to be able …" at bounding box center [836, 339] width 1236 height 1215
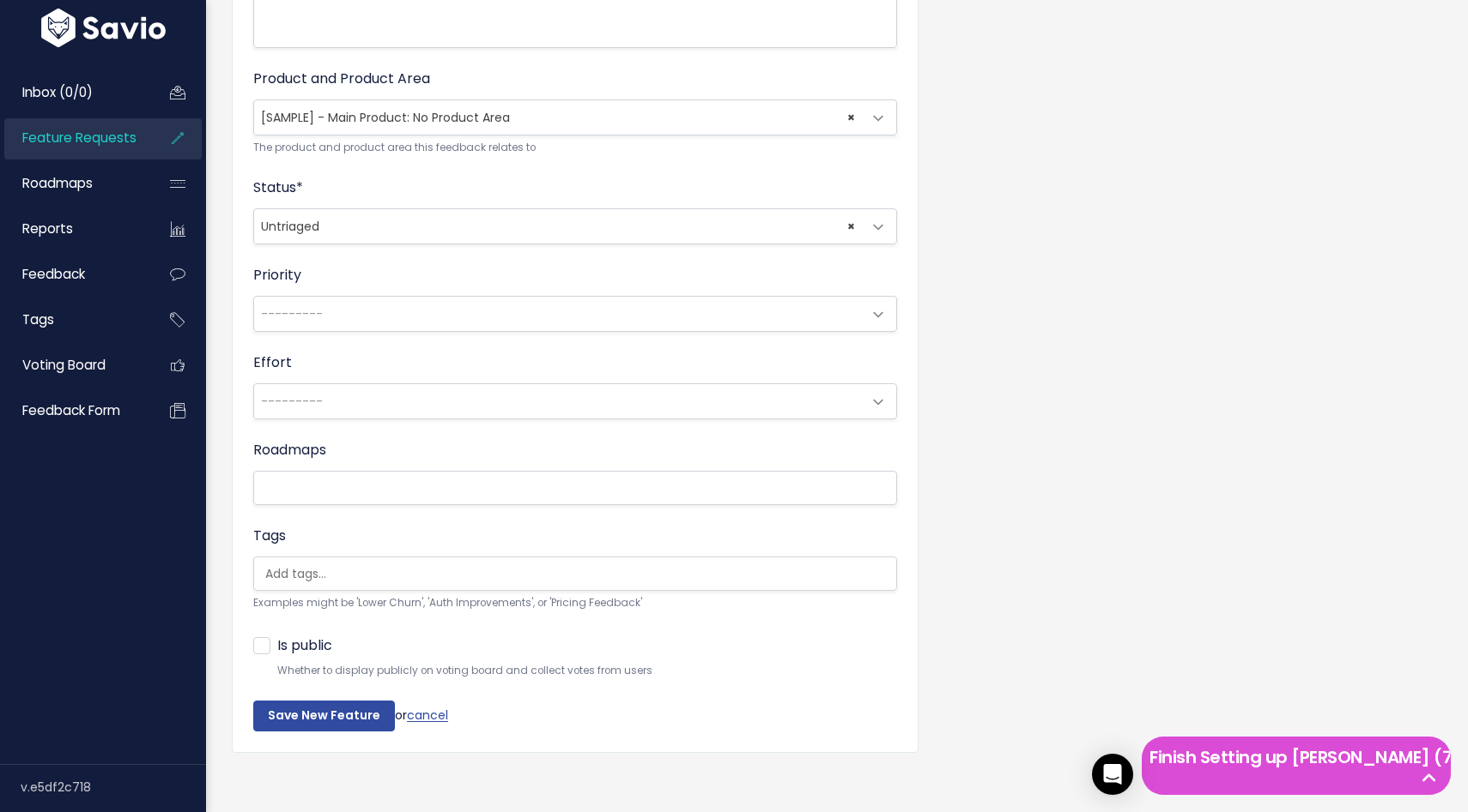
scroll to position [602, 0]
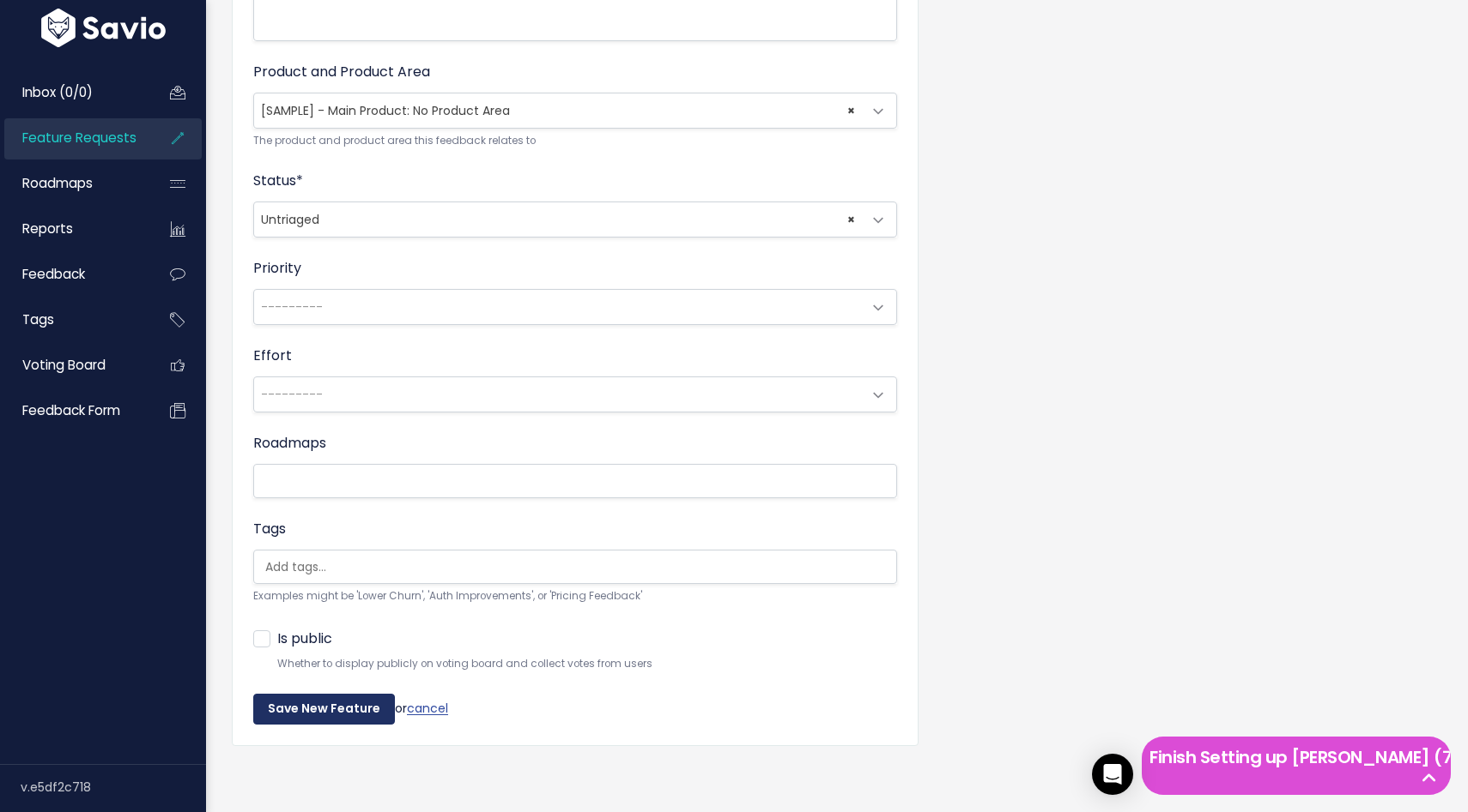
click at [300, 700] on input "Save New Feature" at bounding box center [323, 710] width 141 height 31
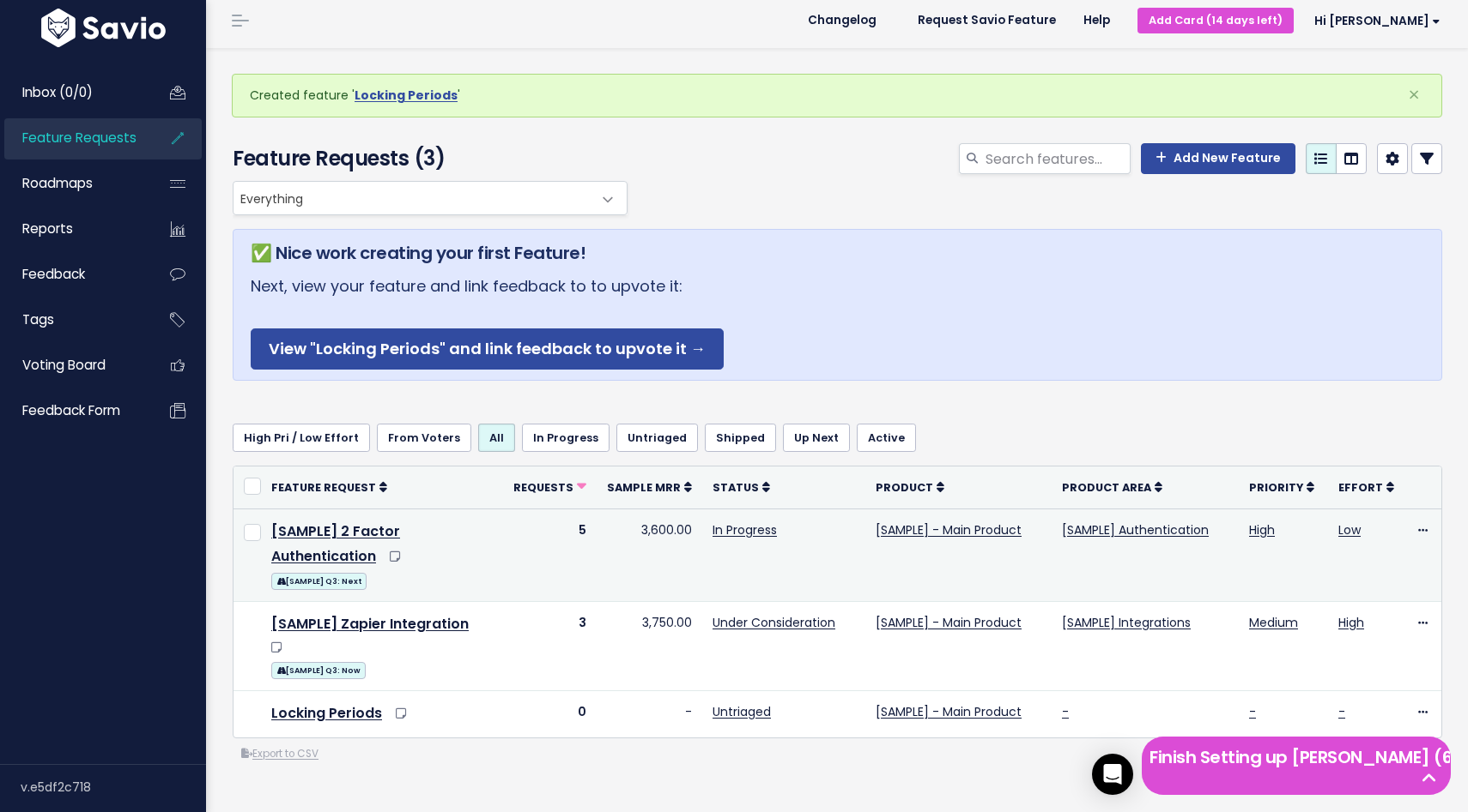
scroll to position [156, 0]
